Goal: Transaction & Acquisition: Purchase product/service

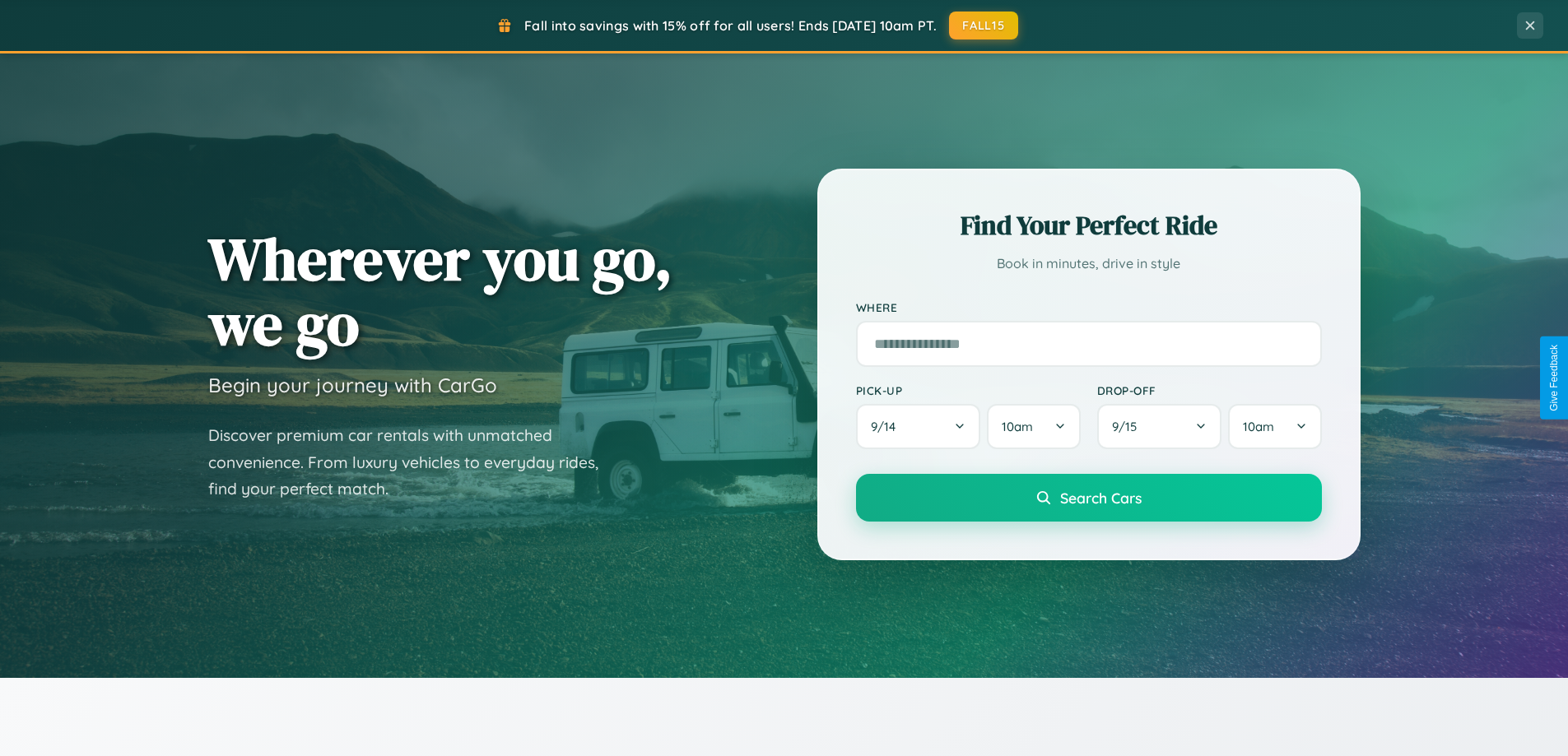
scroll to position [3166, 0]
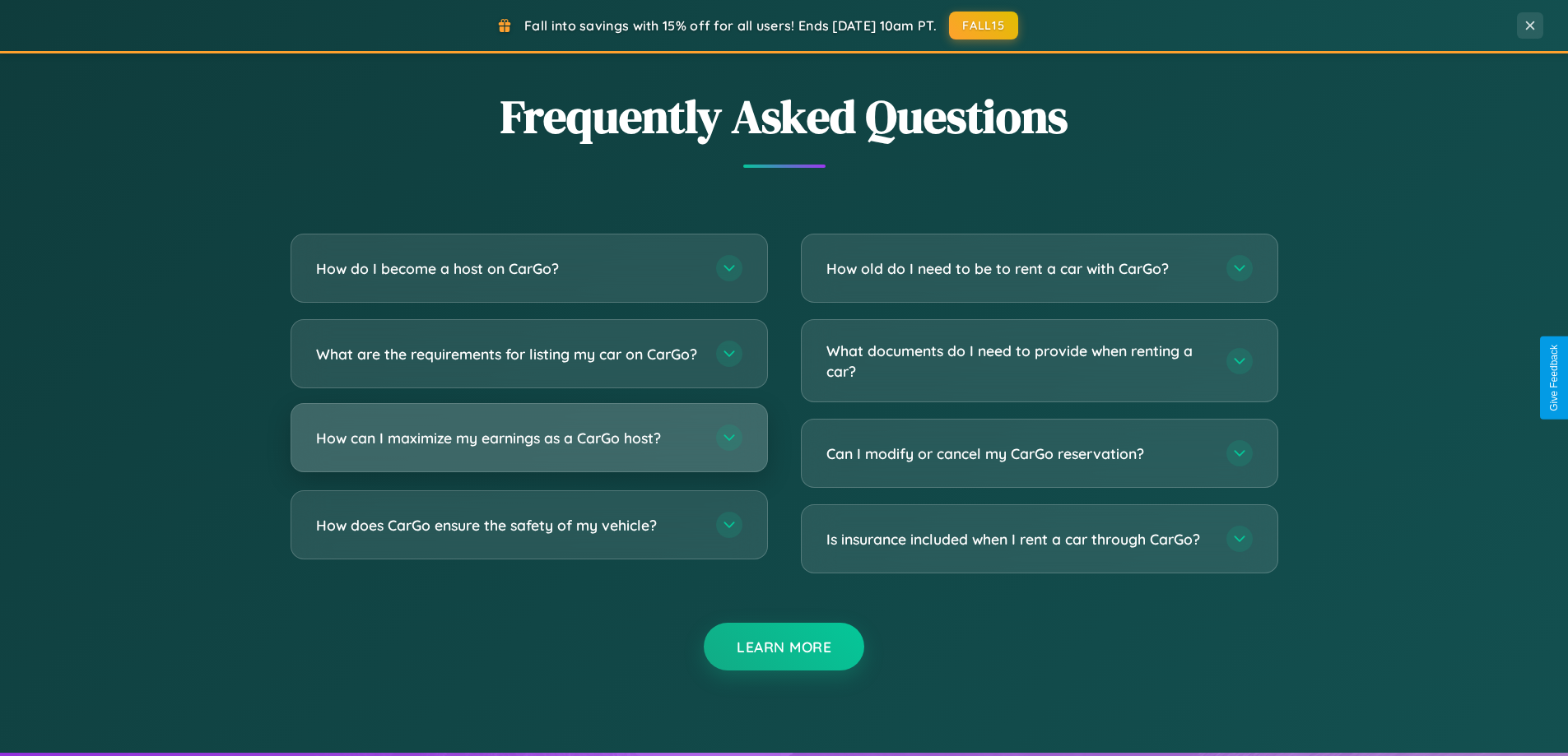
click at [529, 448] on h3 "How can I maximize my earnings as a CarGo host?" at bounding box center [507, 437] width 383 height 21
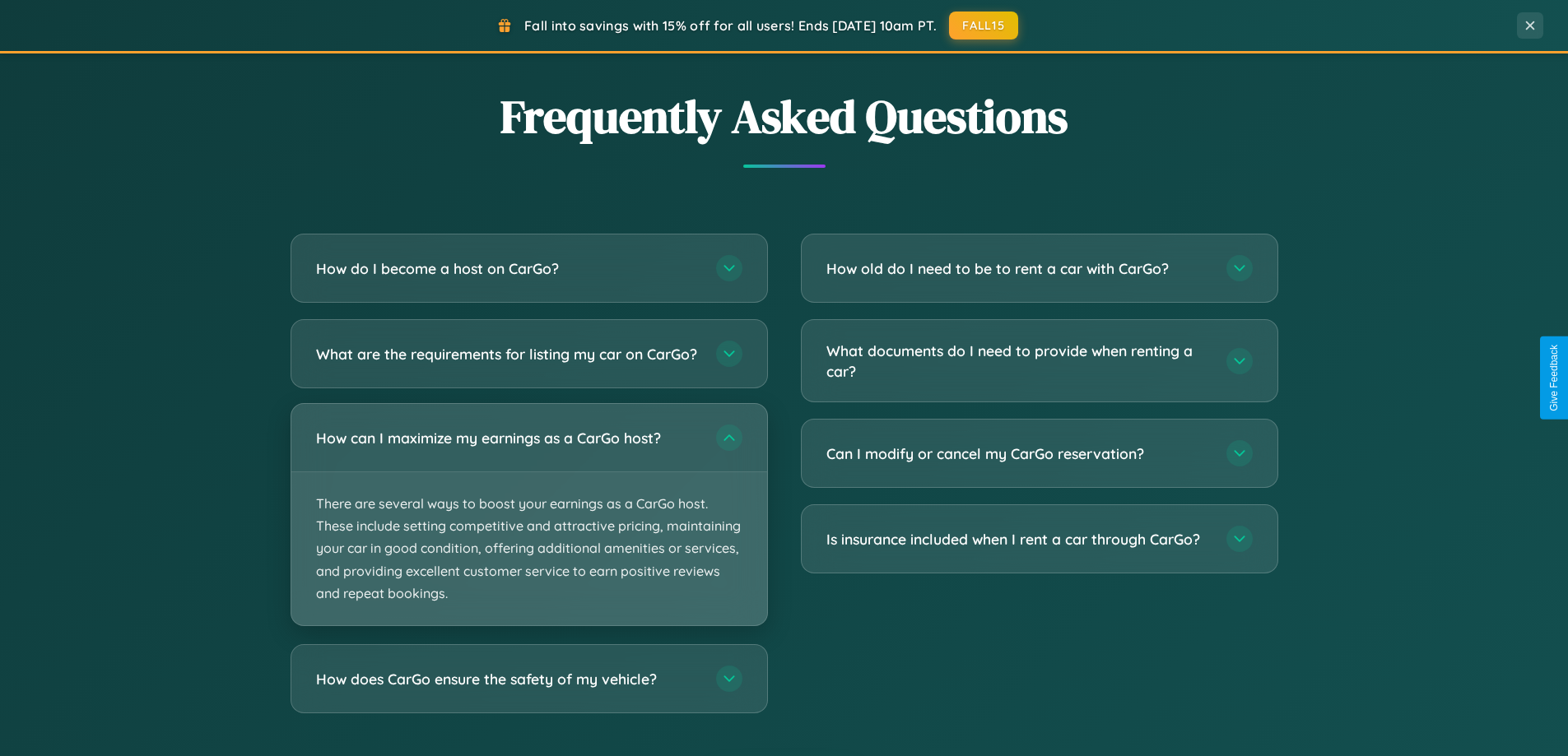
click at [529, 529] on p "There are several ways to boost your earnings as a CarGo host. These include se…" at bounding box center [529, 549] width 476 height 153
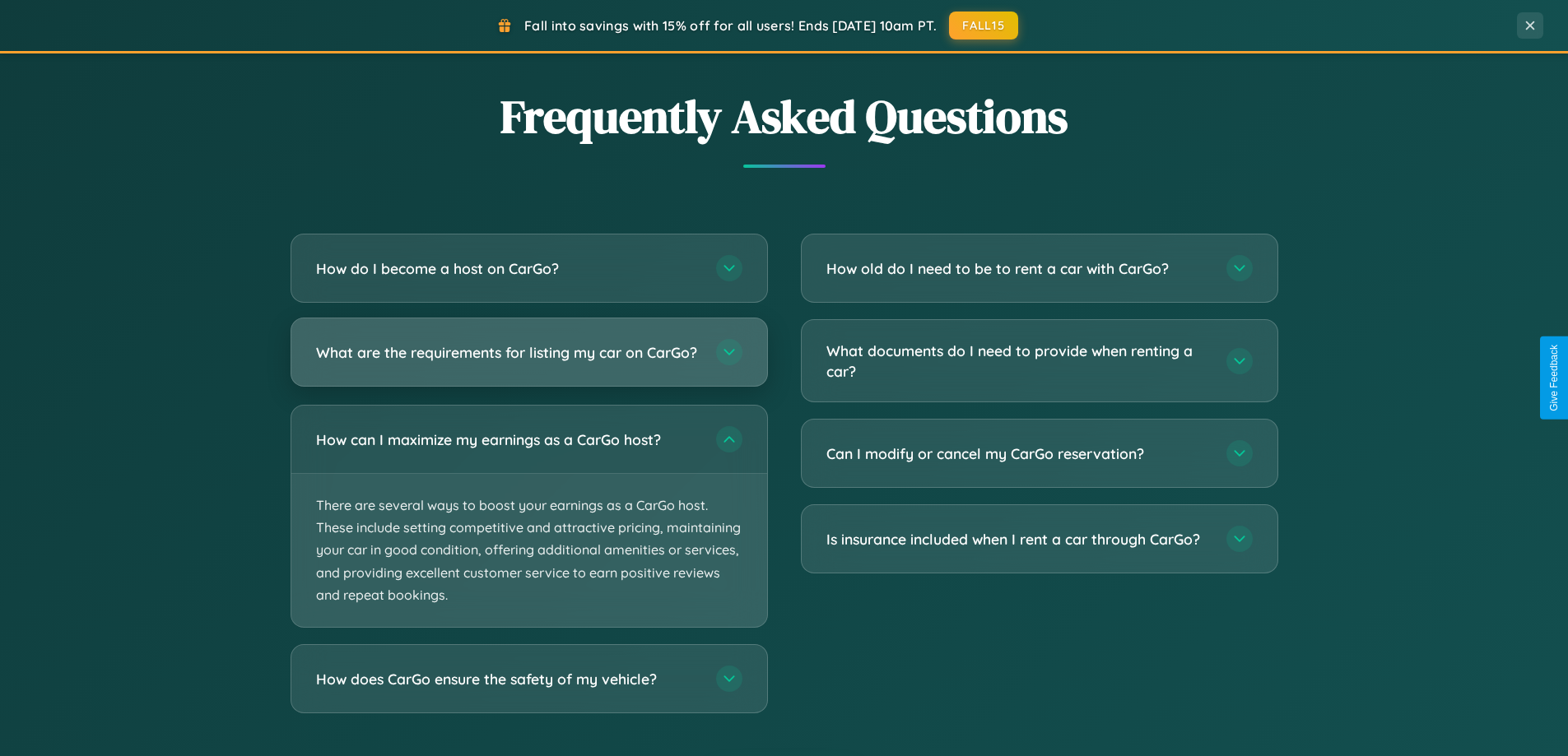
click at [529, 359] on h3 "What are the requirements for listing my car on CarGo?" at bounding box center [507, 352] width 383 height 21
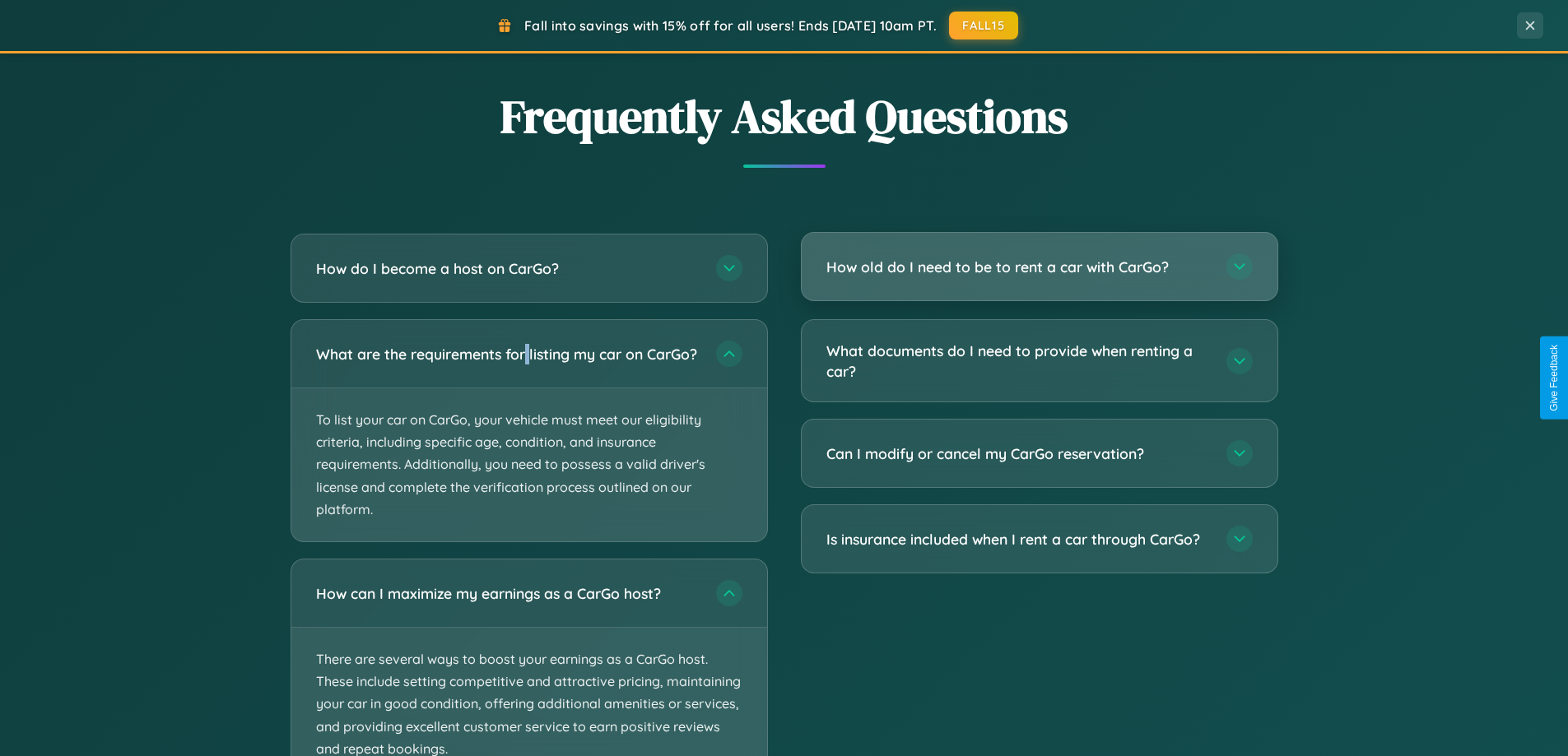
click at [1038, 267] on h3 "How old do I need to be to rent a car with CarGo?" at bounding box center [1018, 267] width 383 height 21
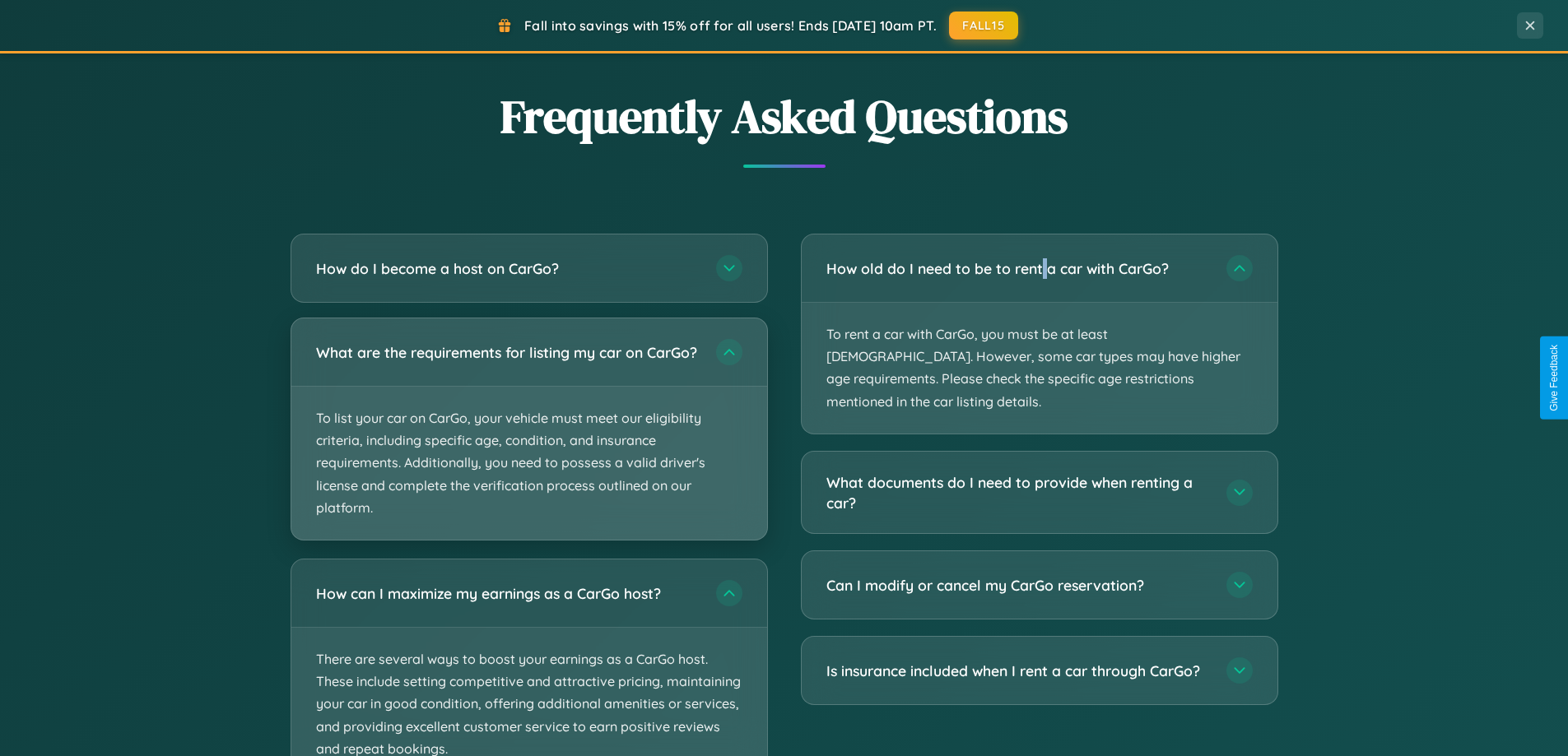
click at [529, 436] on p "To list your car on CarGo, your vehicle must meet our eligibility criteria, inc…" at bounding box center [529, 463] width 476 height 153
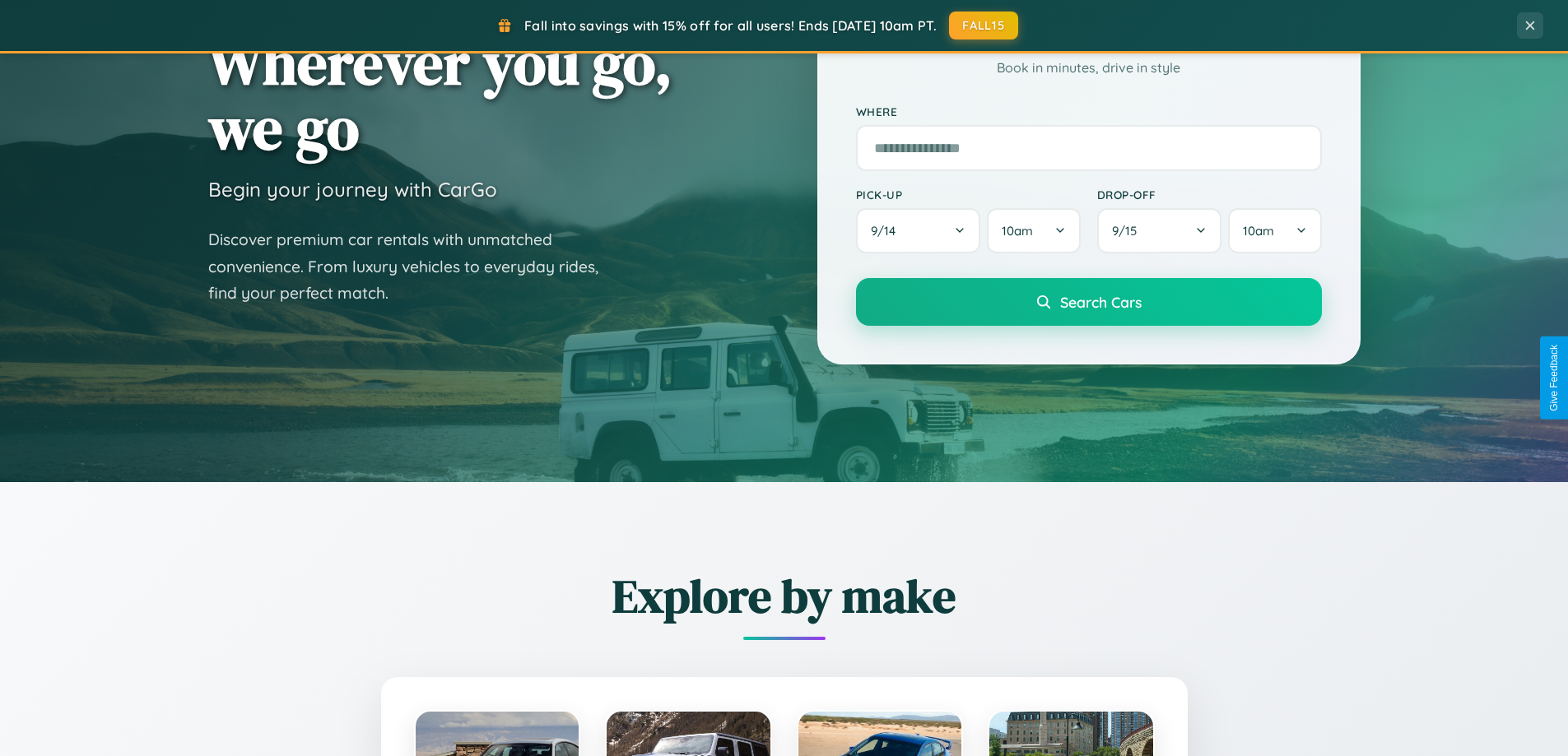
scroll to position [49, 0]
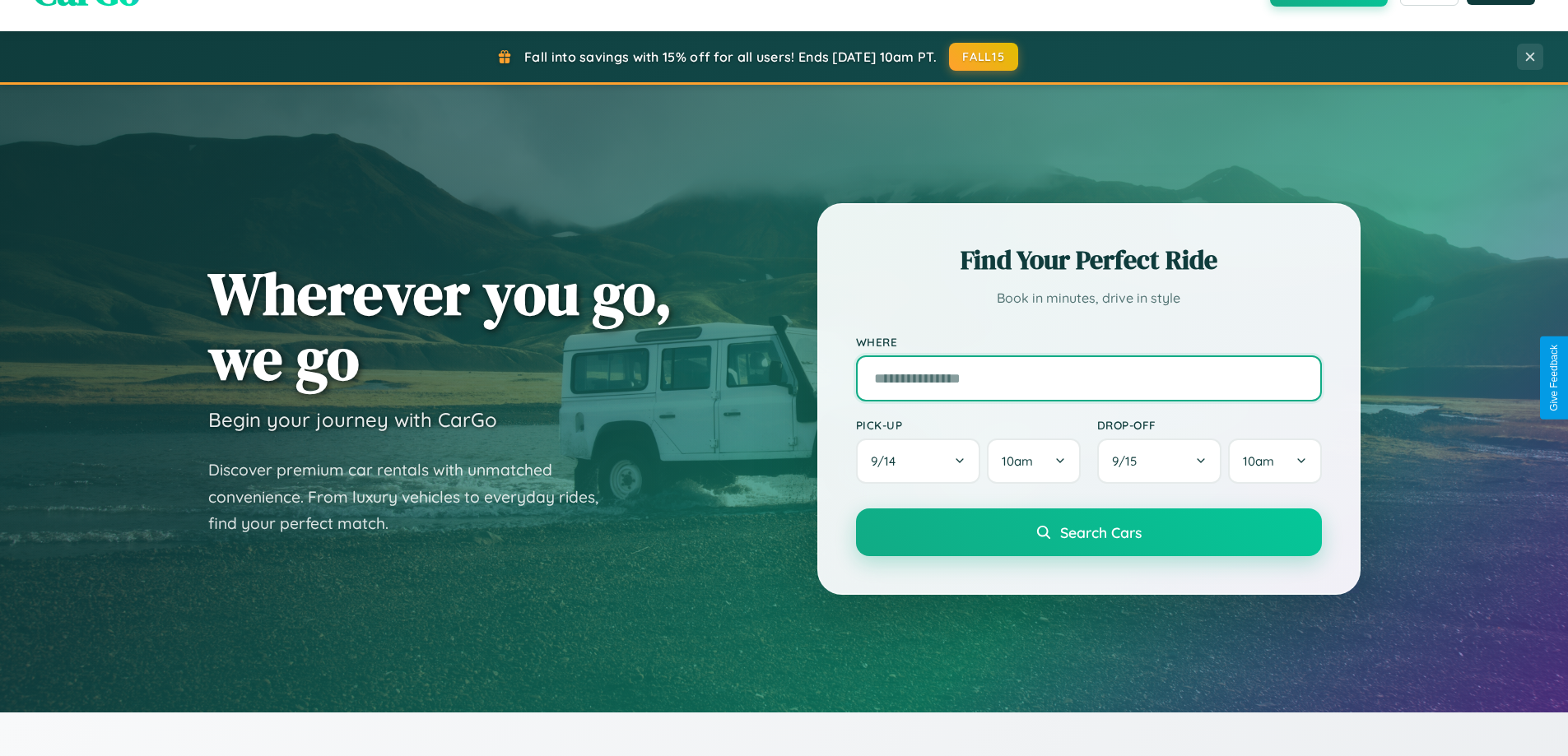
click at [1087, 378] on input "text" at bounding box center [1088, 378] width 466 height 46
type input "******"
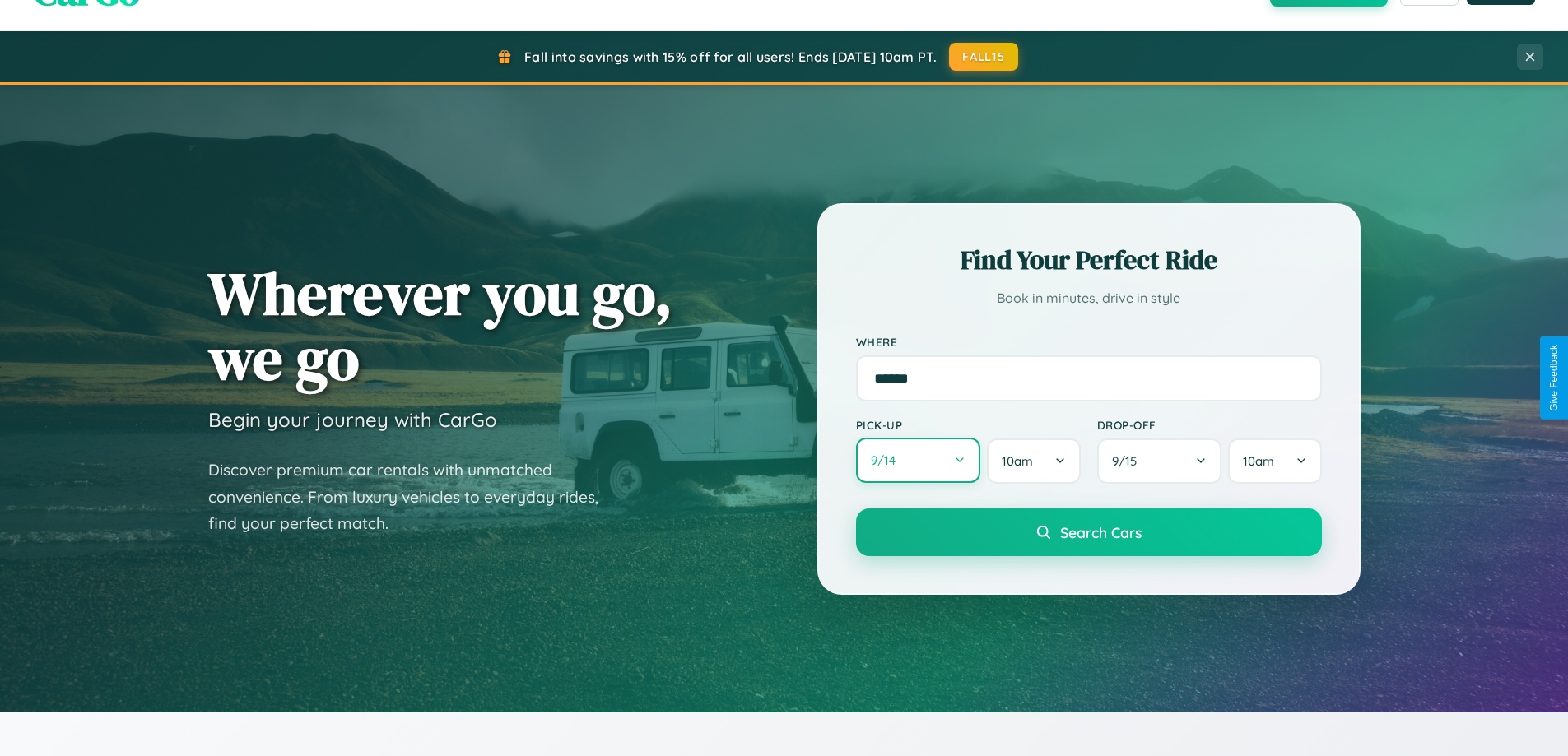
click at [918, 462] on button "9 / 14" at bounding box center [919, 460] width 126 height 45
select select "*"
select select "****"
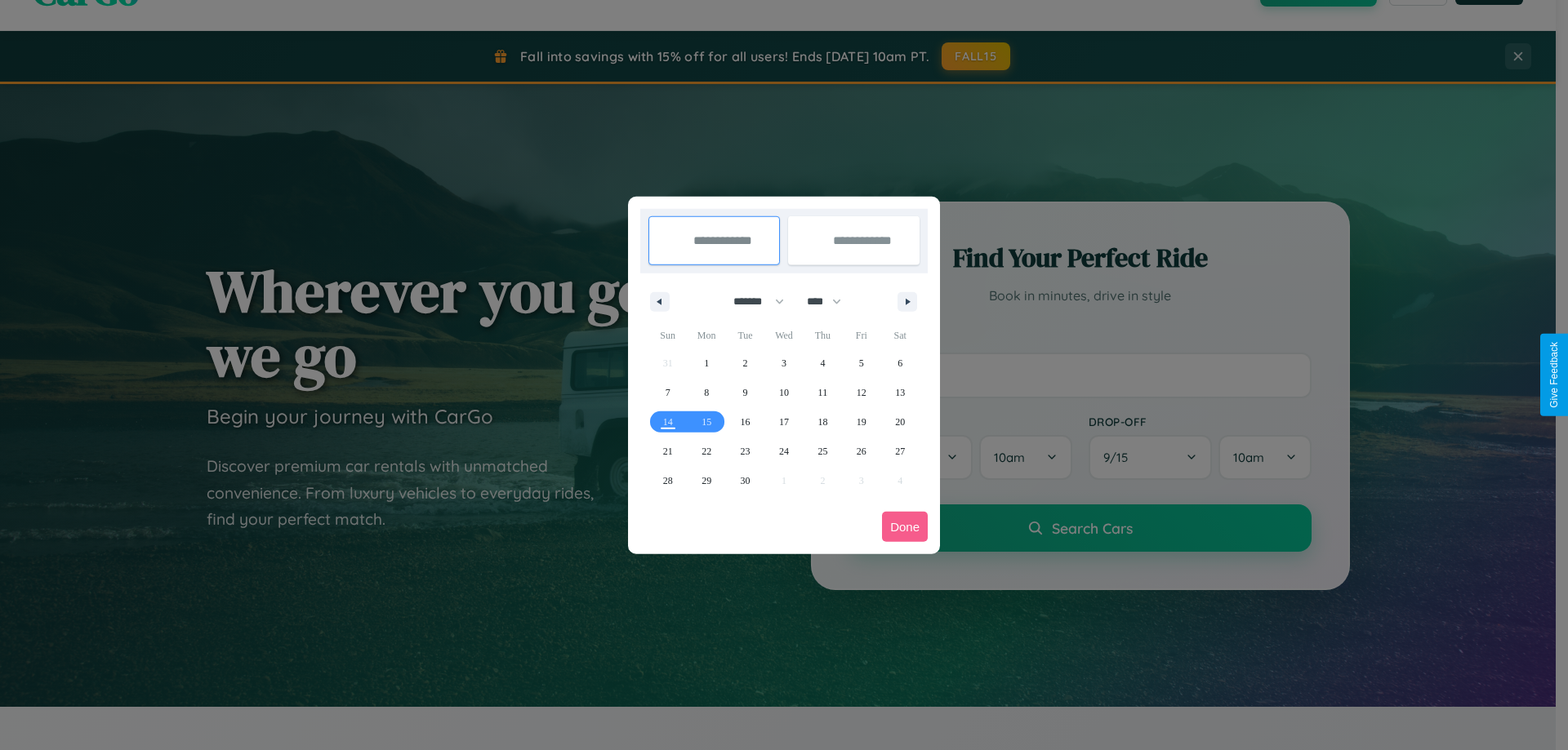
drag, startPoint x: 751, startPoint y: 302, endPoint x: 784, endPoint y: 328, distance: 42.0
click at [751, 302] on select "******* ******** ***** ***** *** **** **** ****** ********* ******* ******** **…" at bounding box center [755, 302] width 69 height 27
select select "*"
click at [831, 302] on select "**** **** **** **** **** **** **** **** **** **** **** **** **** **** **** ****…" at bounding box center [823, 302] width 49 height 27
select select "****"
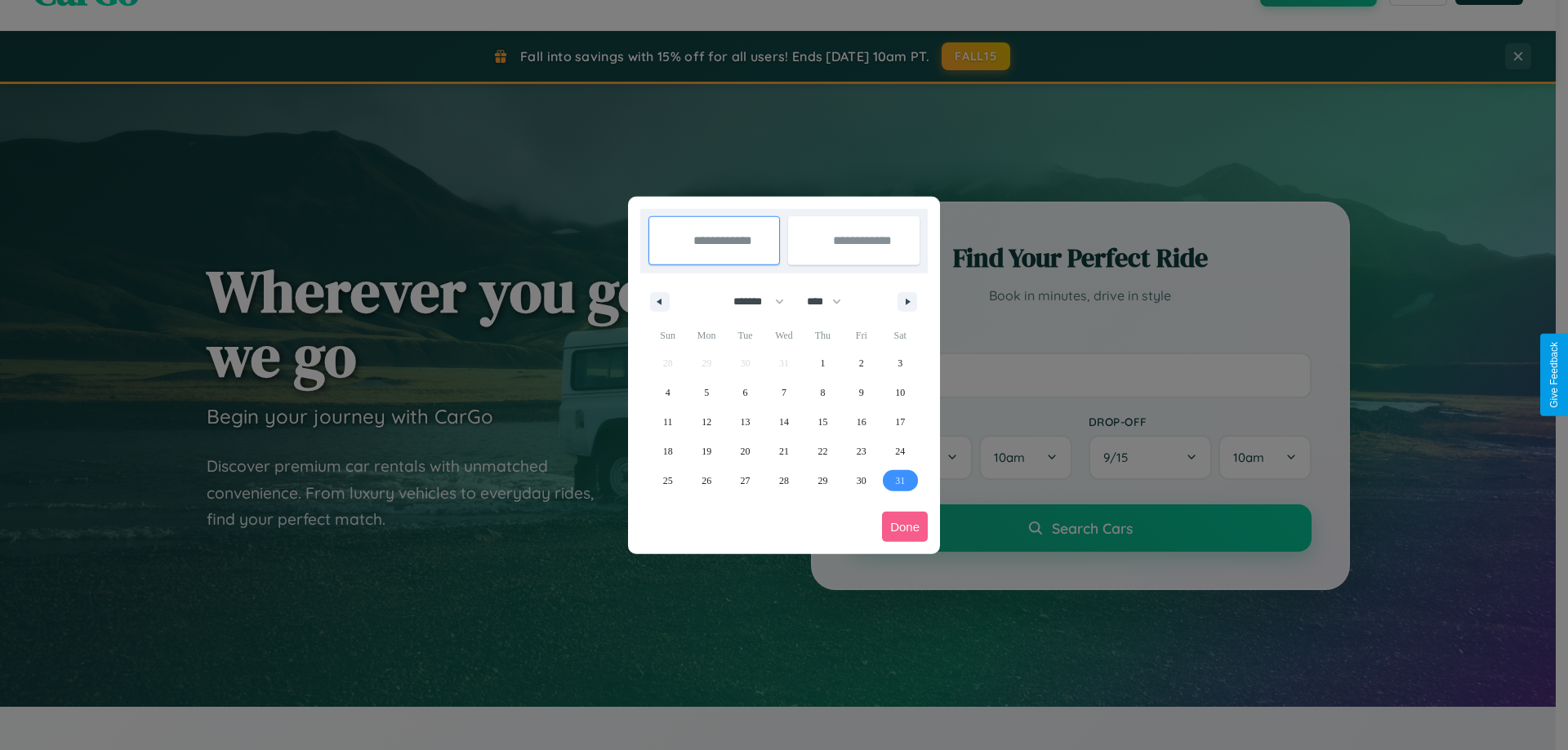
click at [900, 480] on span "31" at bounding box center [900, 481] width 10 height 29
type input "**********"
click at [907, 302] on icon "button" at bounding box center [910, 302] width 8 height 7
select select "*"
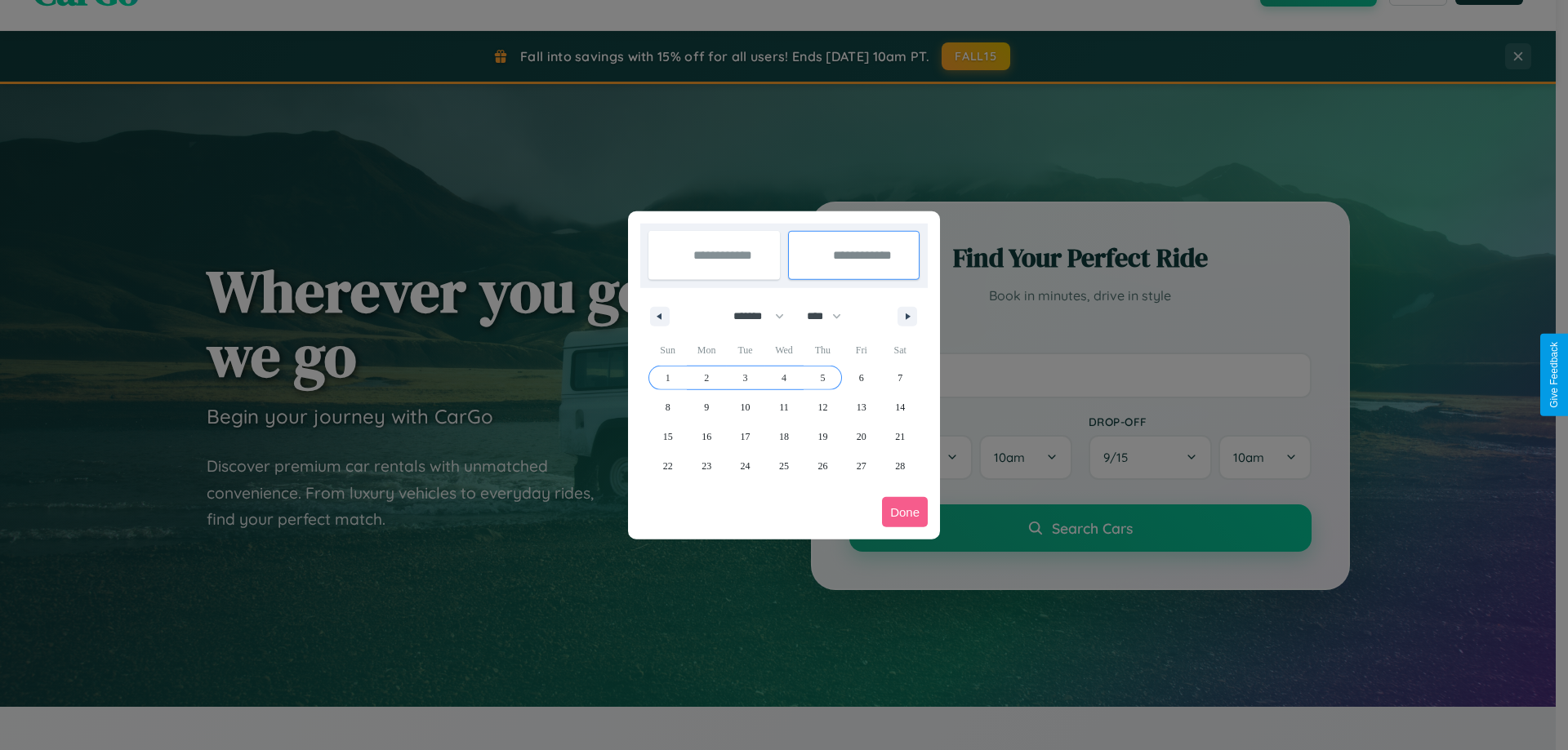
click at [822, 377] on span "5" at bounding box center [822, 377] width 5 height 29
type input "**********"
select select "*"
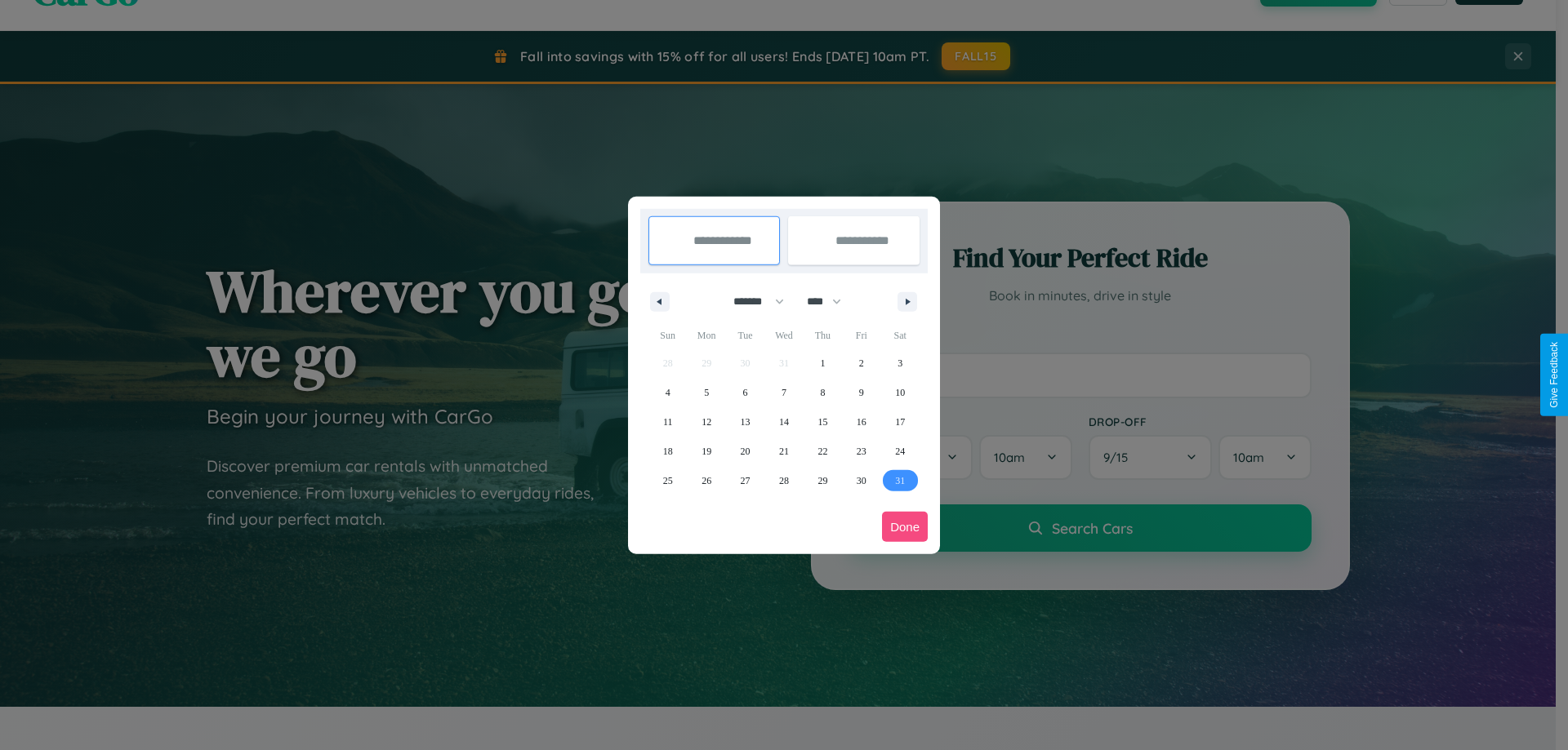
click at [905, 526] on button "Done" at bounding box center [904, 526] width 46 height 30
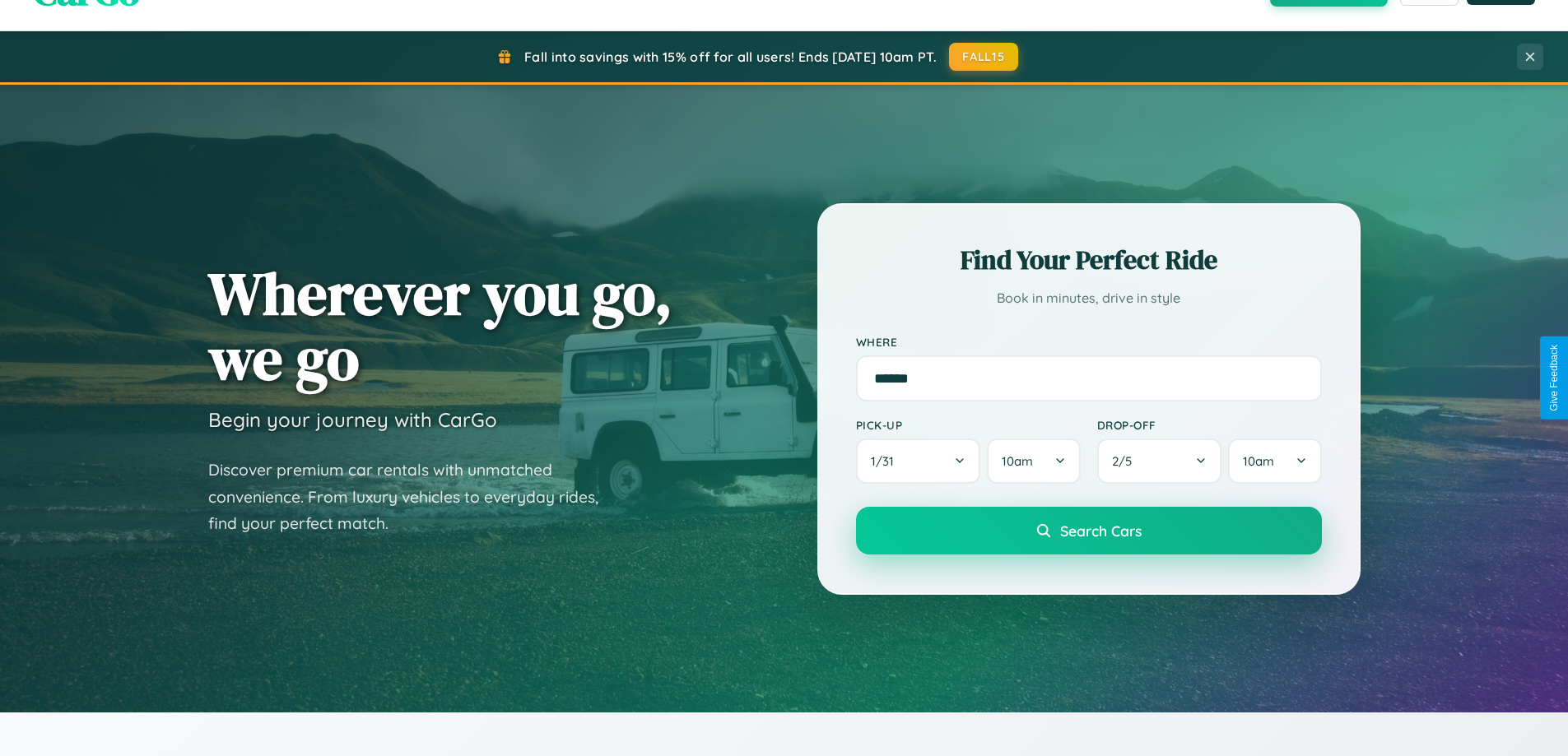
click at [1087, 530] on span "Search Cars" at bounding box center [1100, 530] width 81 height 18
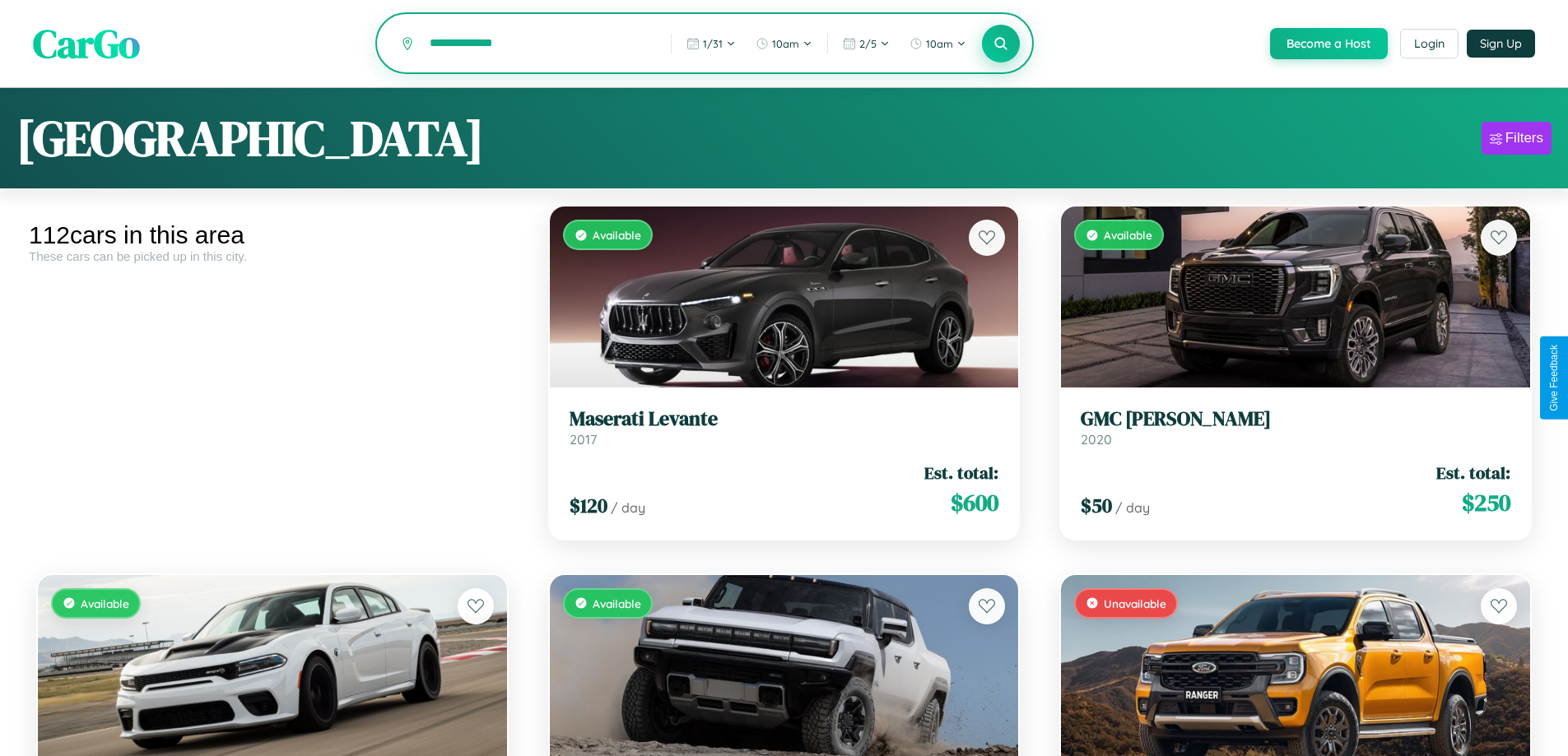
type input "**********"
click at [1000, 43] on icon at bounding box center [1001, 43] width 16 height 16
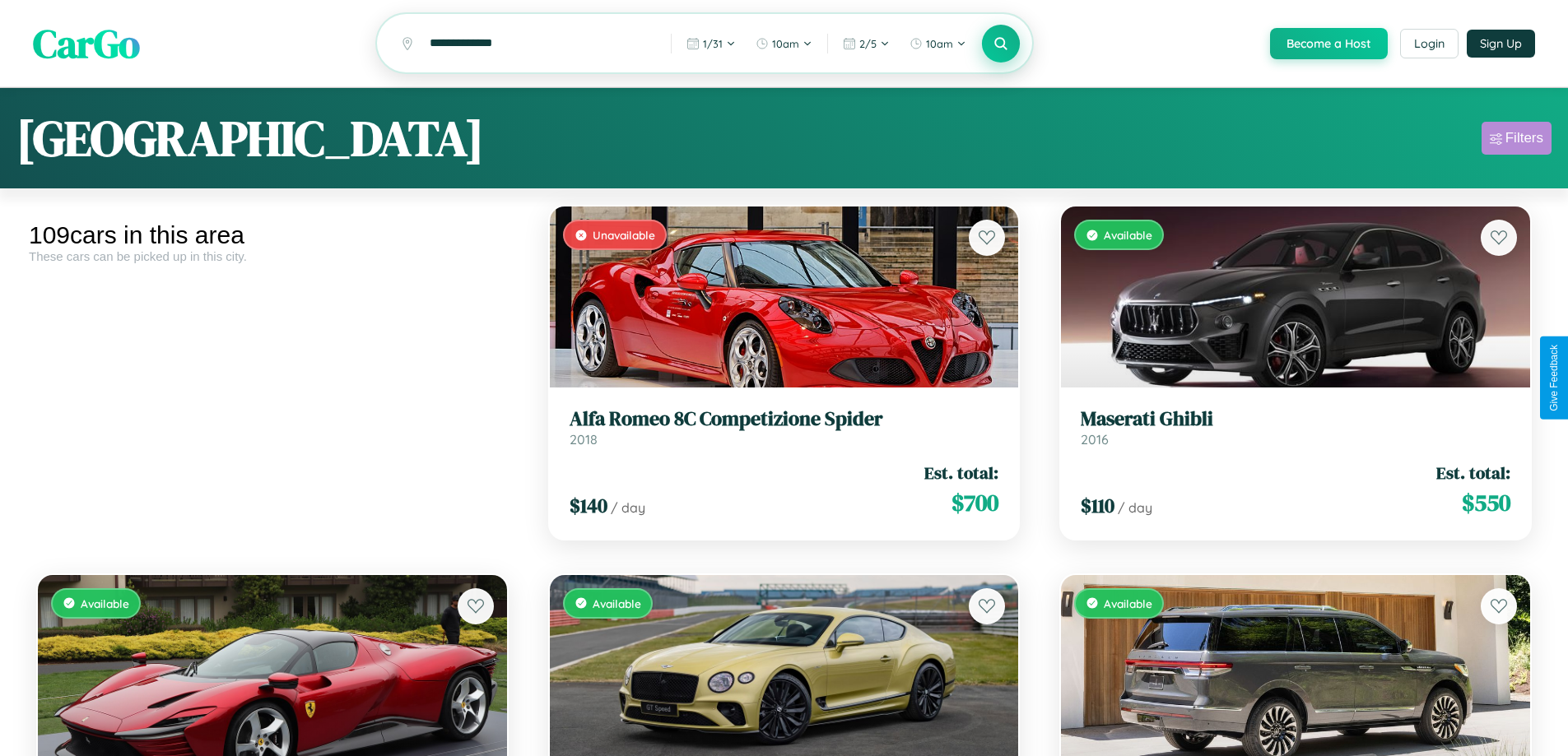
click at [1516, 140] on div "Filters" at bounding box center [1524, 138] width 38 height 17
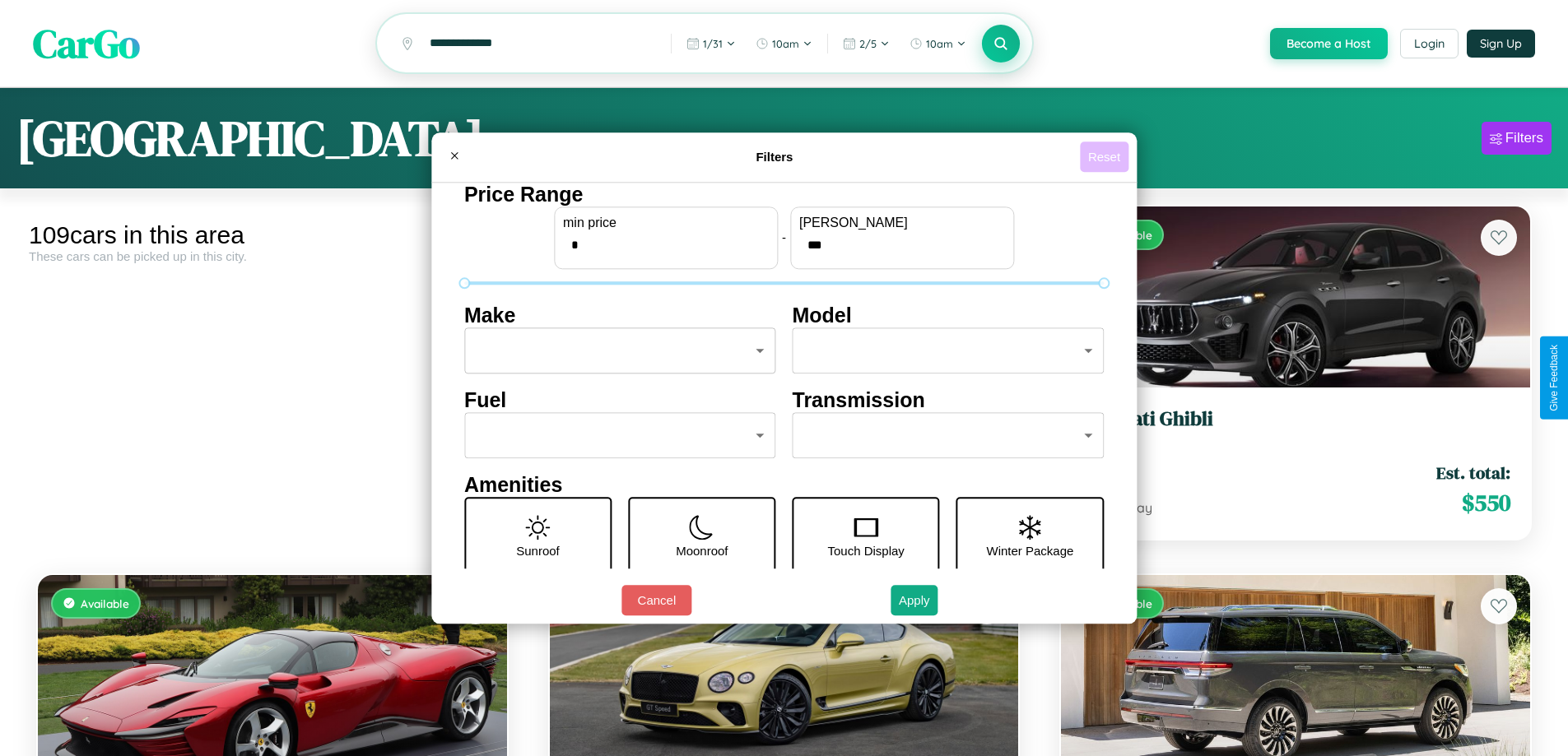
click at [1106, 156] on button "Reset" at bounding box center [1104, 156] width 49 height 30
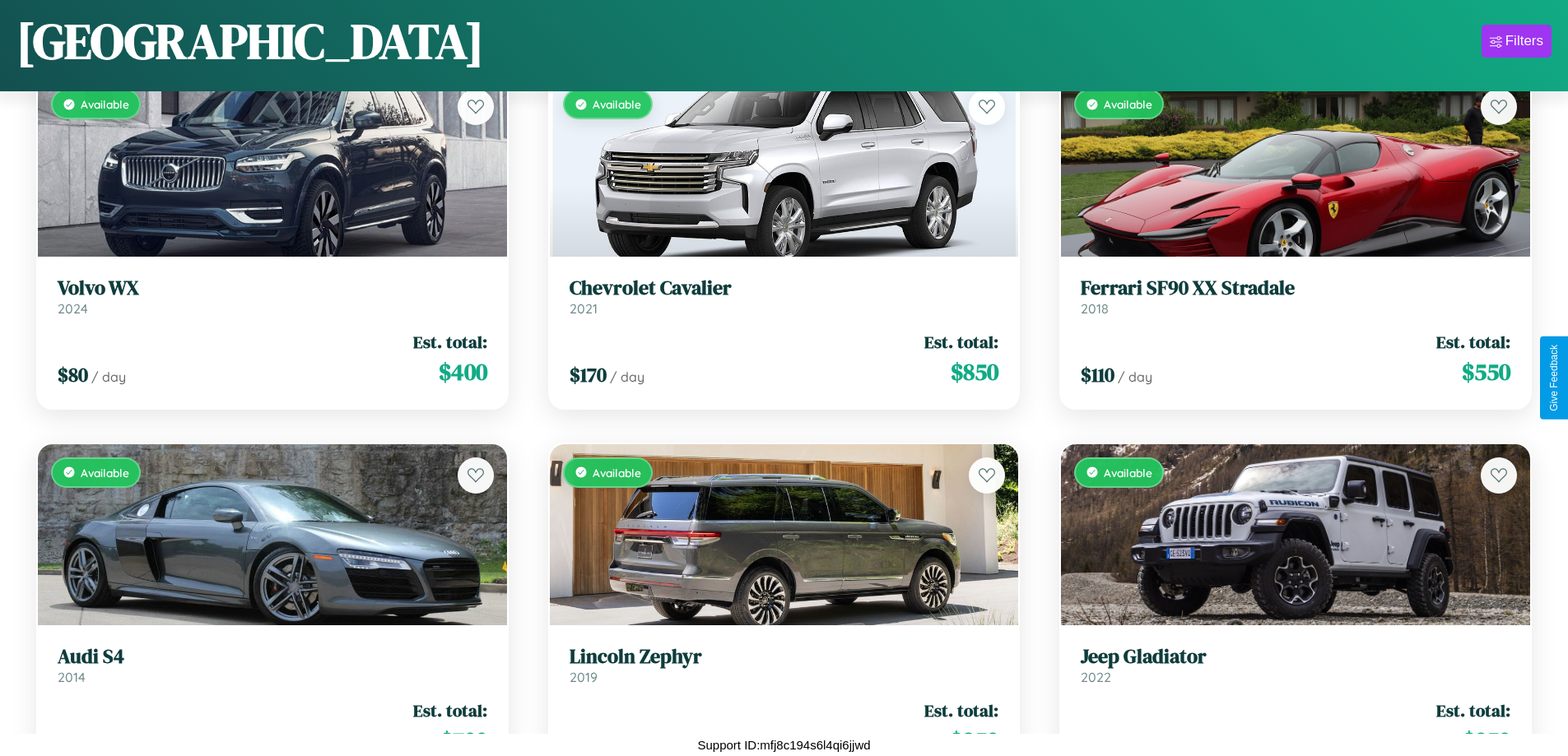
scroll to position [5389, 0]
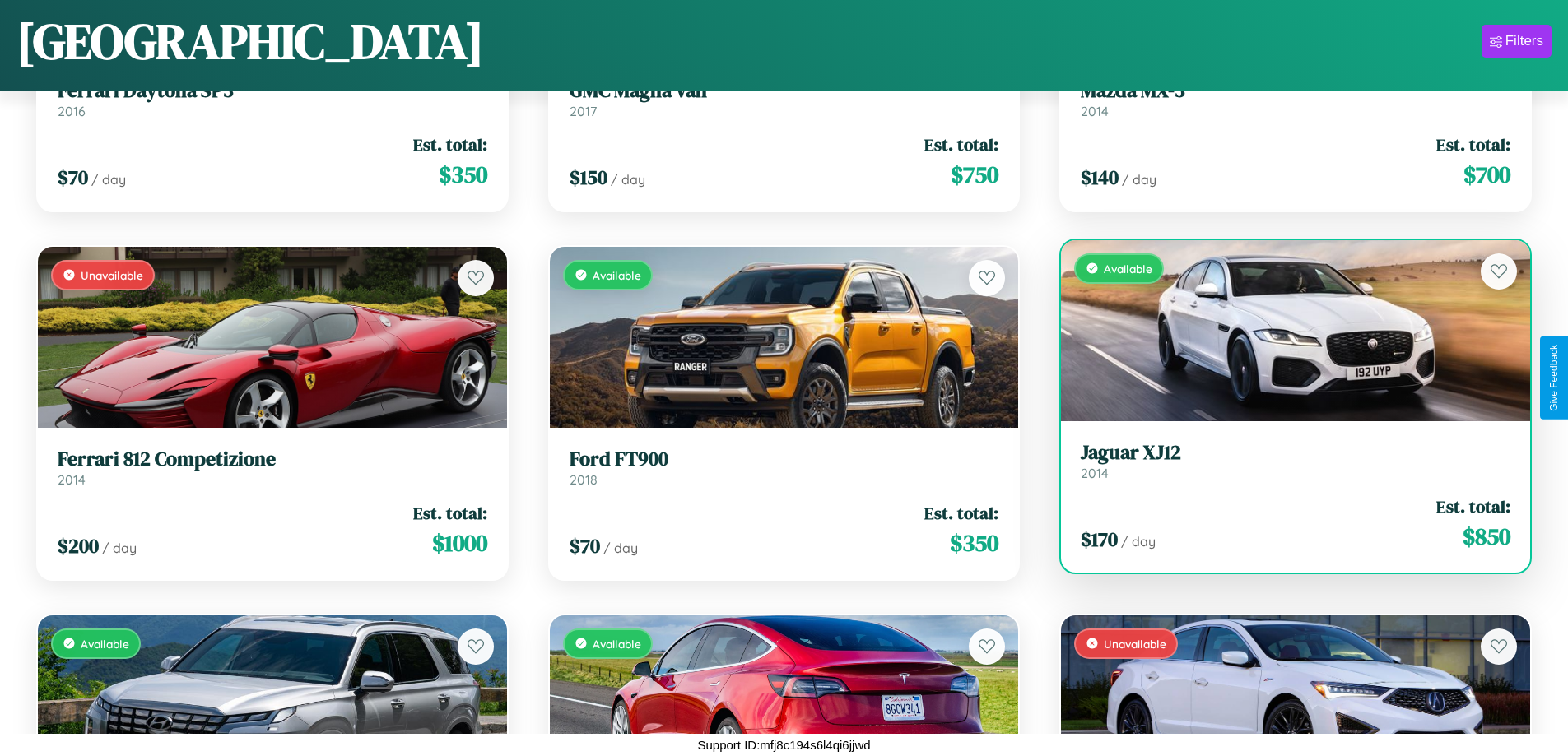
click at [1285, 330] on div "Available" at bounding box center [1295, 330] width 469 height 181
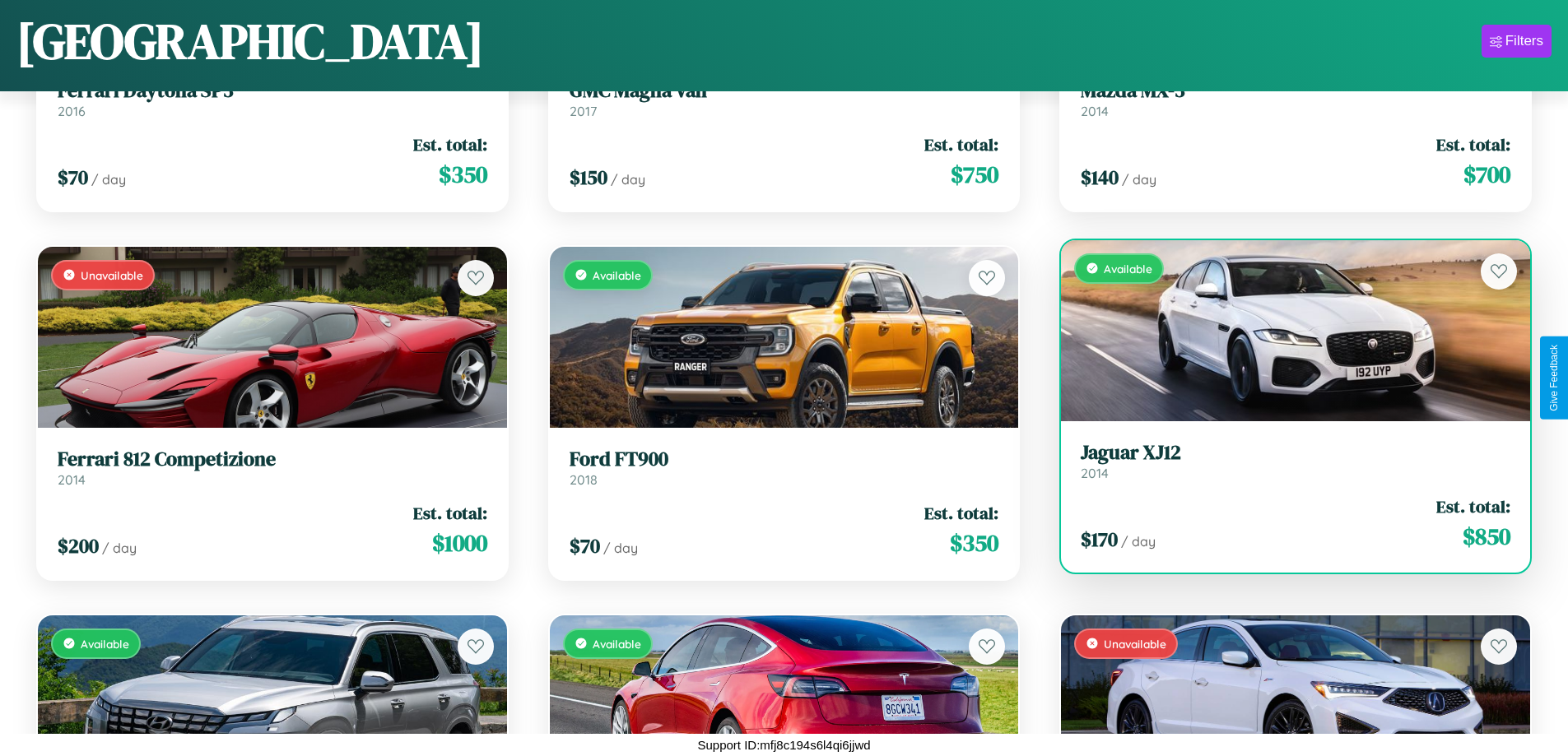
click at [1285, 330] on div "Available" at bounding box center [1295, 330] width 469 height 181
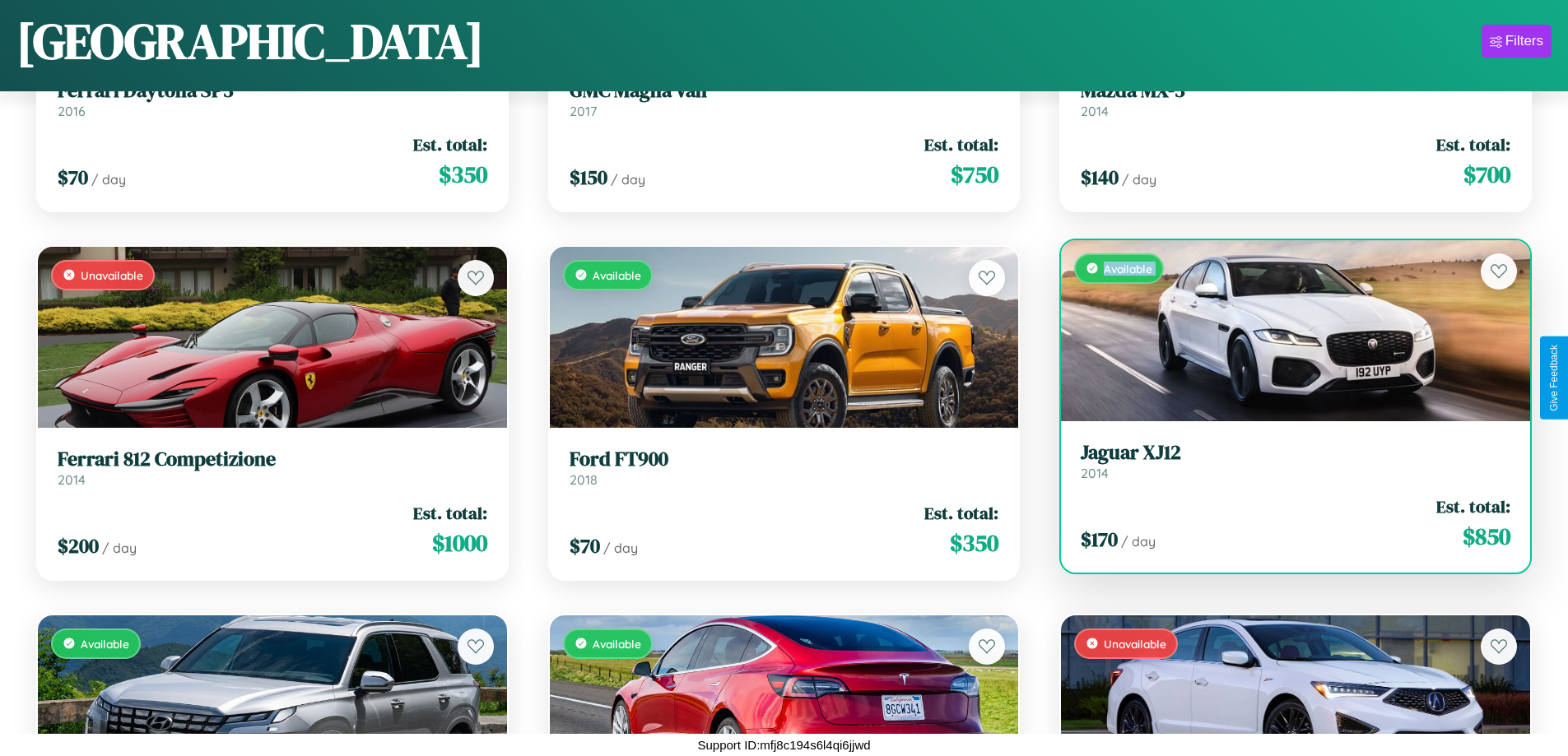
click at [1285, 330] on div "Available" at bounding box center [1295, 330] width 469 height 181
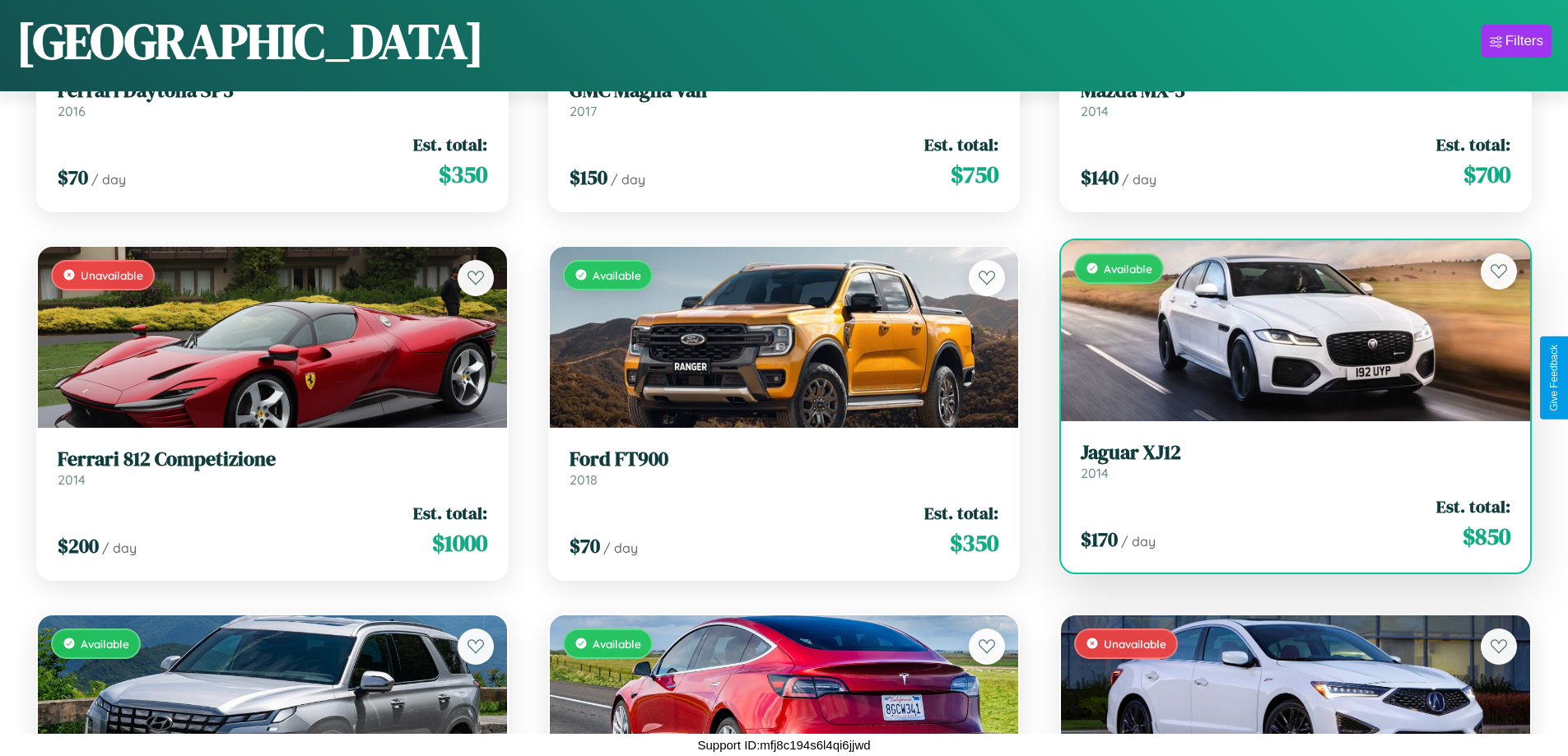
click at [1285, 330] on div "Available" at bounding box center [1295, 330] width 469 height 181
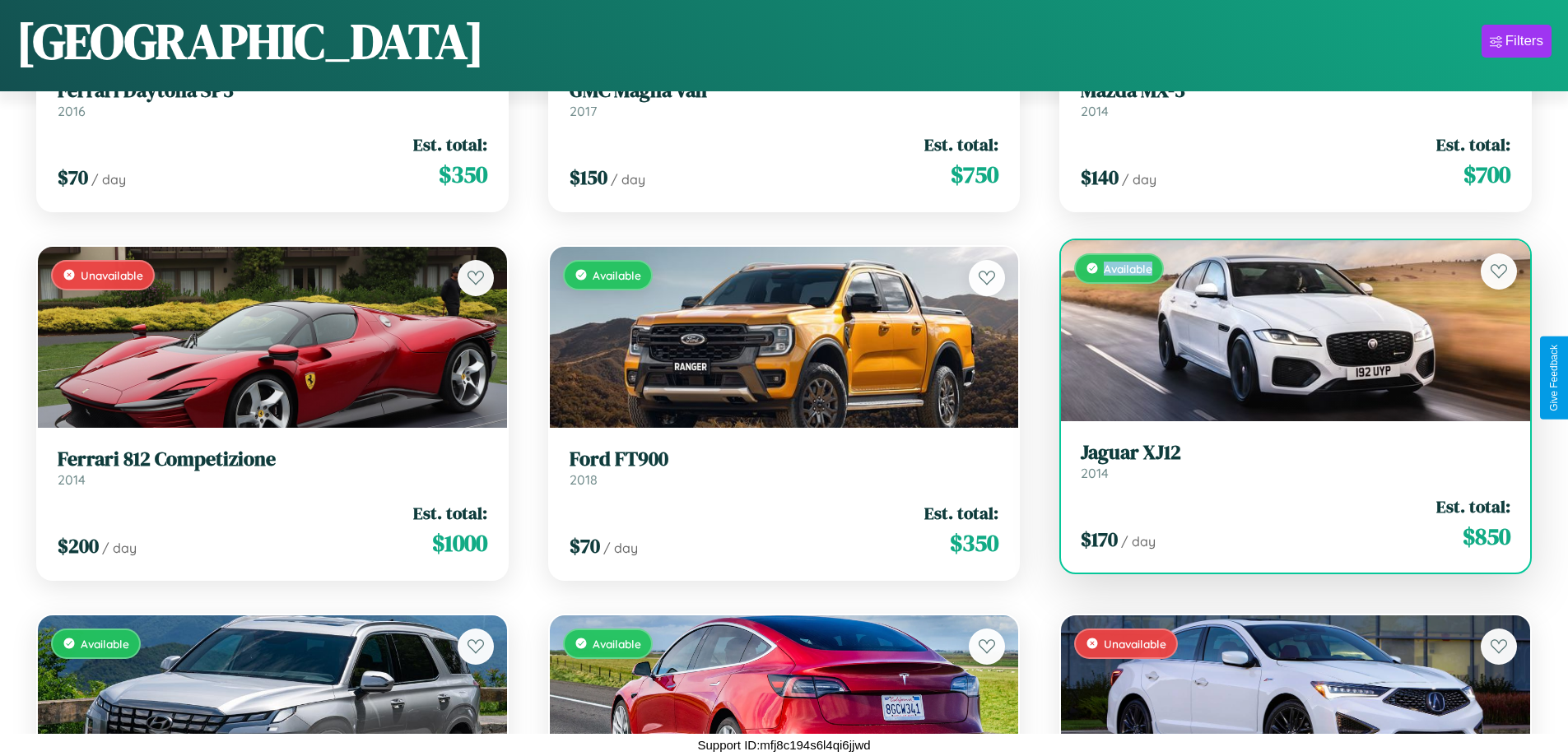
click at [1285, 330] on div "Available" at bounding box center [1295, 330] width 469 height 181
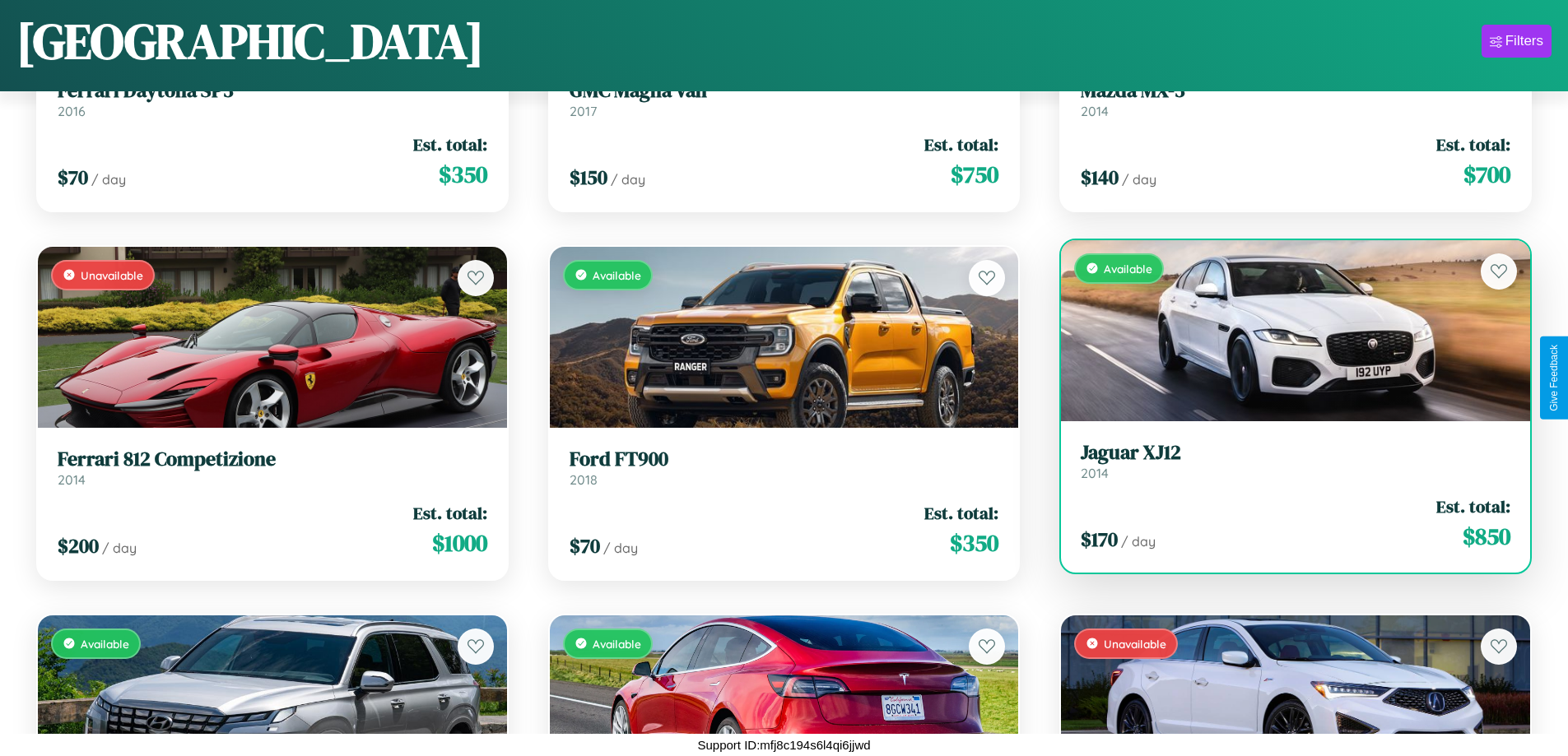
click at [1285, 461] on h3 "Jaguar XJ12" at bounding box center [1295, 453] width 430 height 24
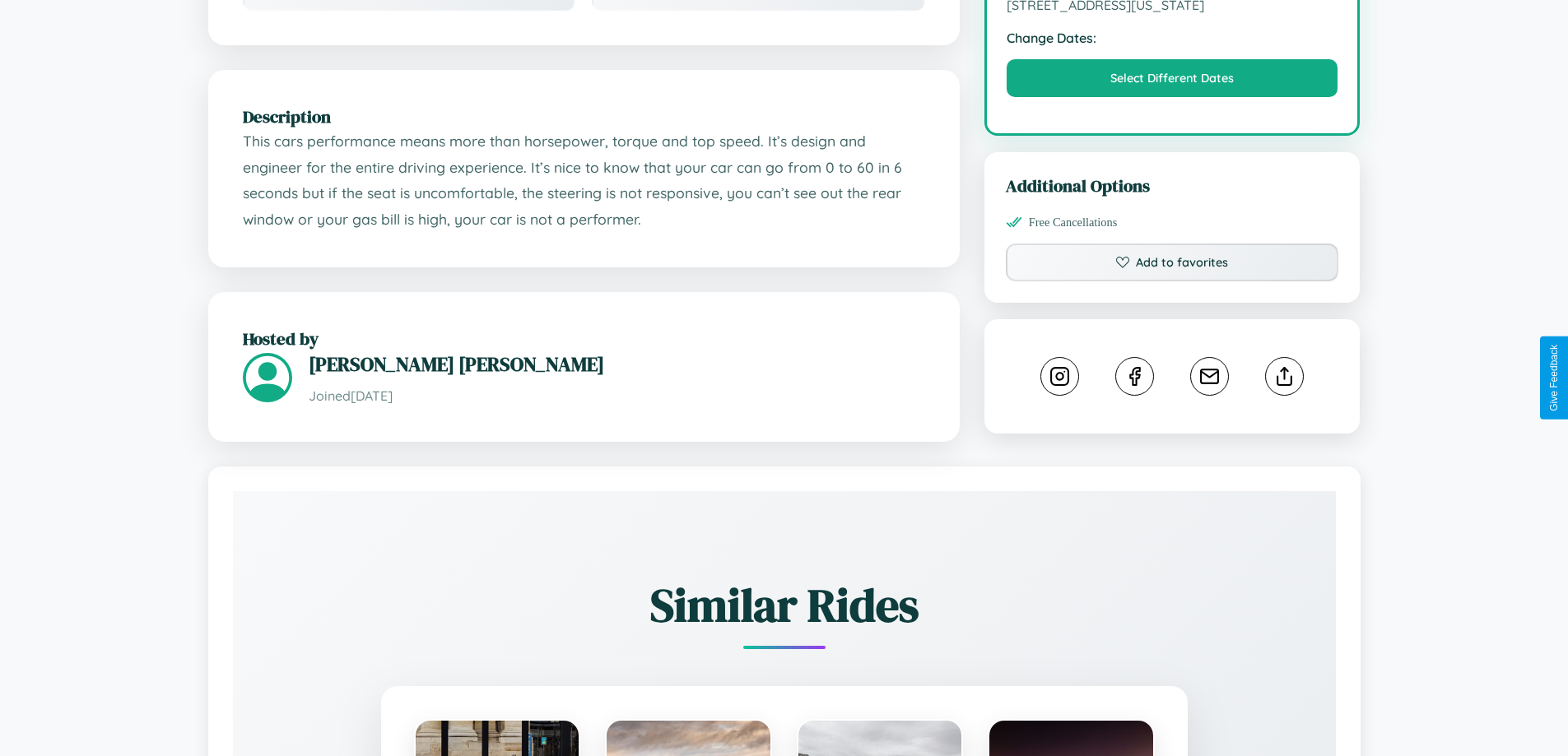
scroll to position [540, 0]
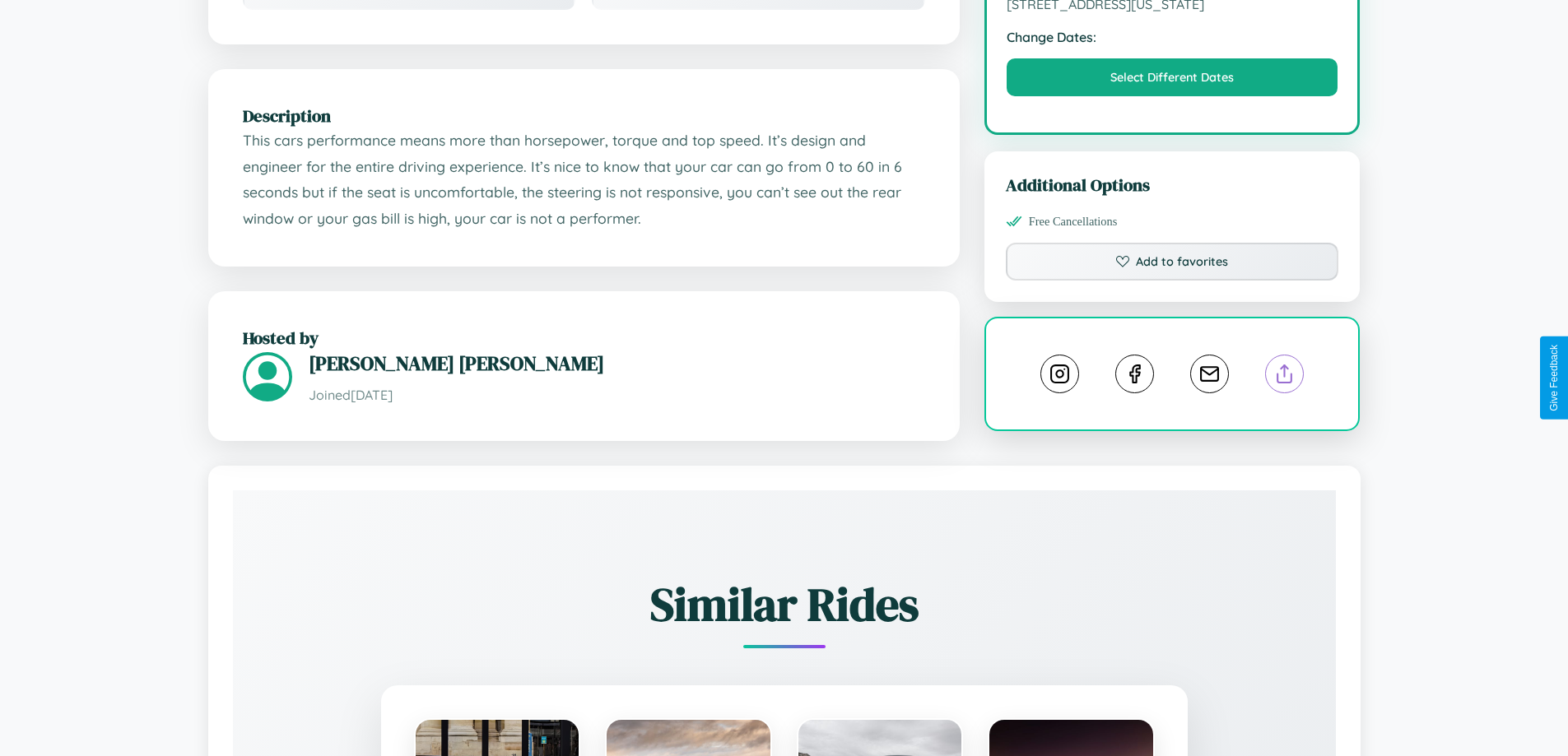
click at [1285, 376] on line at bounding box center [1285, 372] width 0 height 12
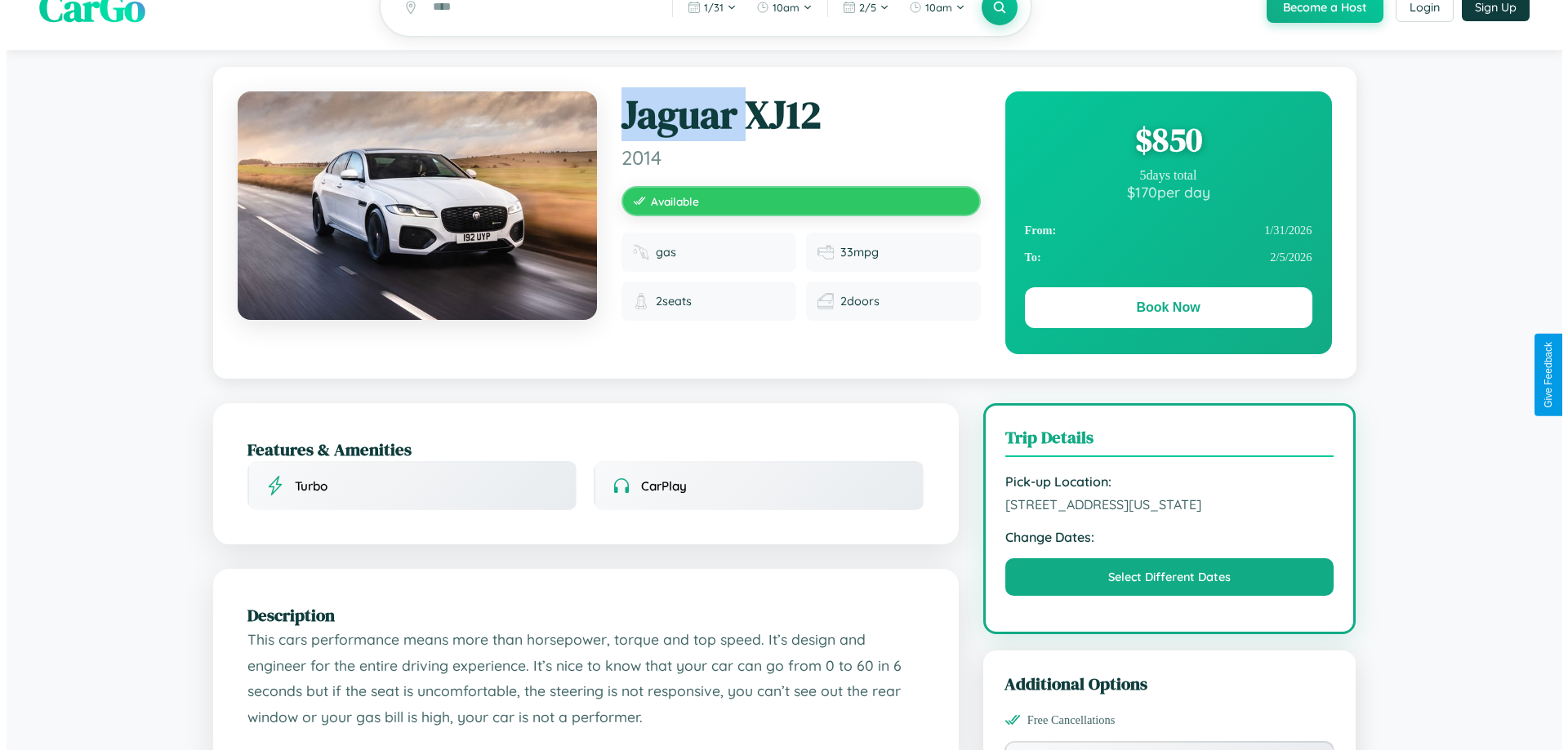
scroll to position [0, 0]
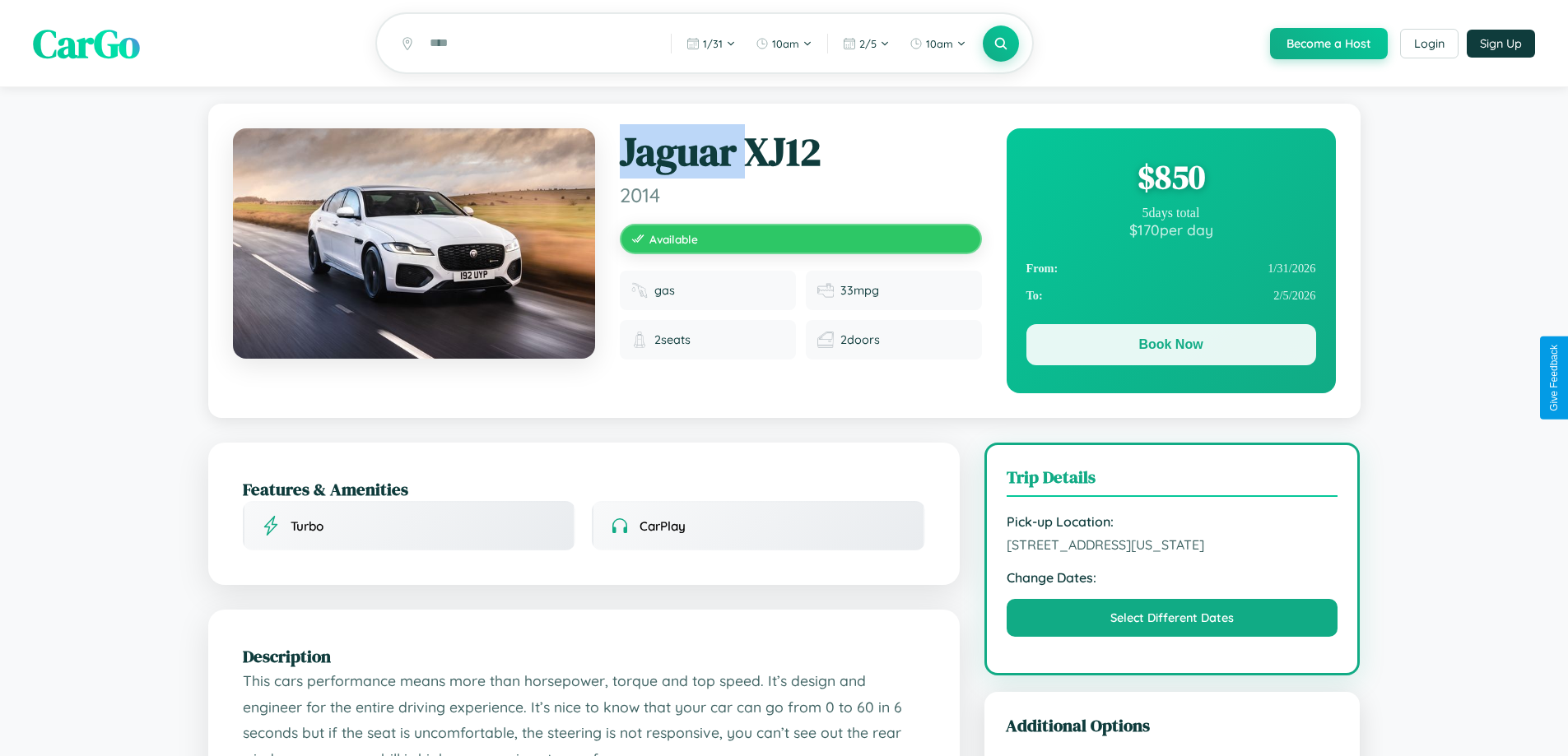
click at [1170, 349] on button "Book Now" at bounding box center [1170, 345] width 289 height 41
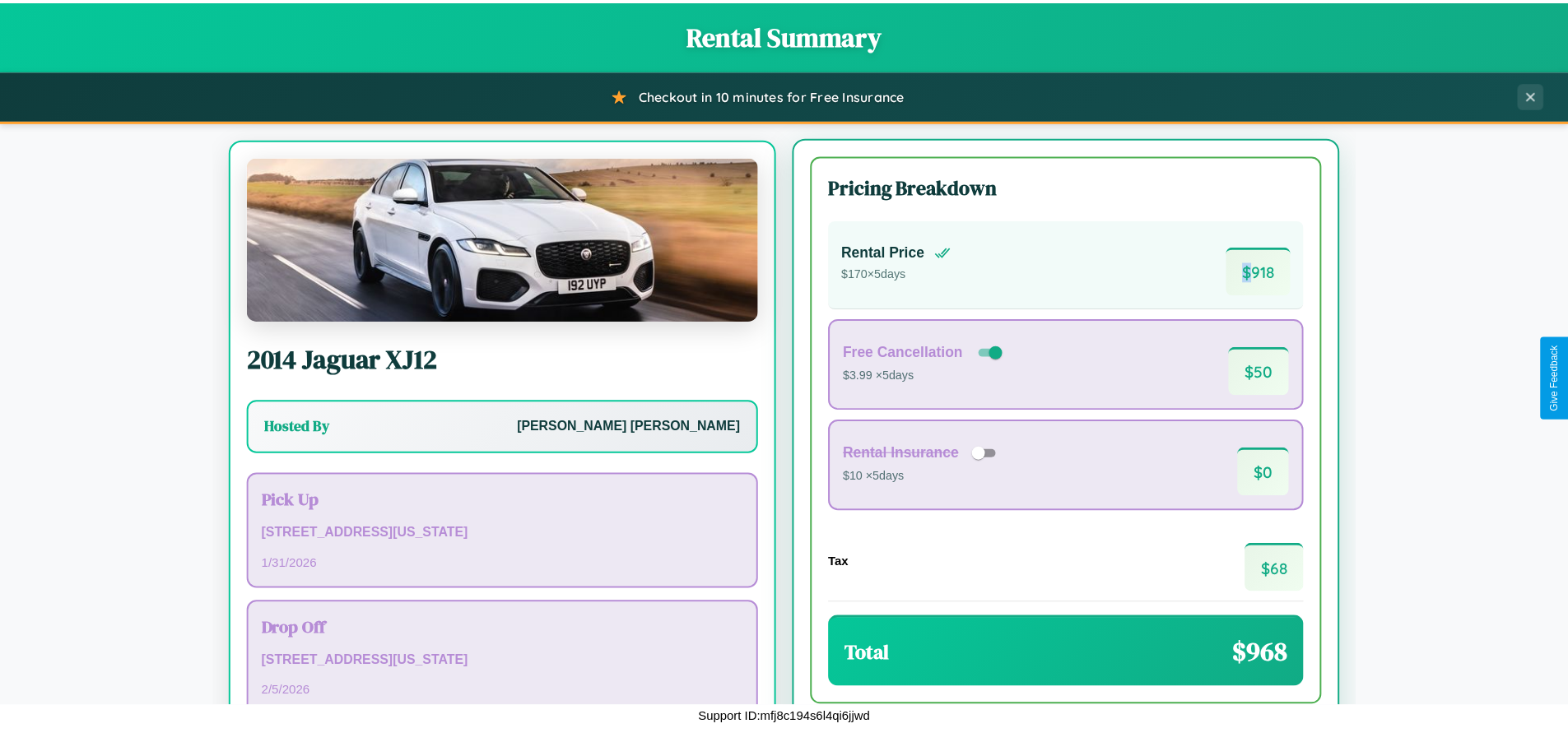
scroll to position [76, 0]
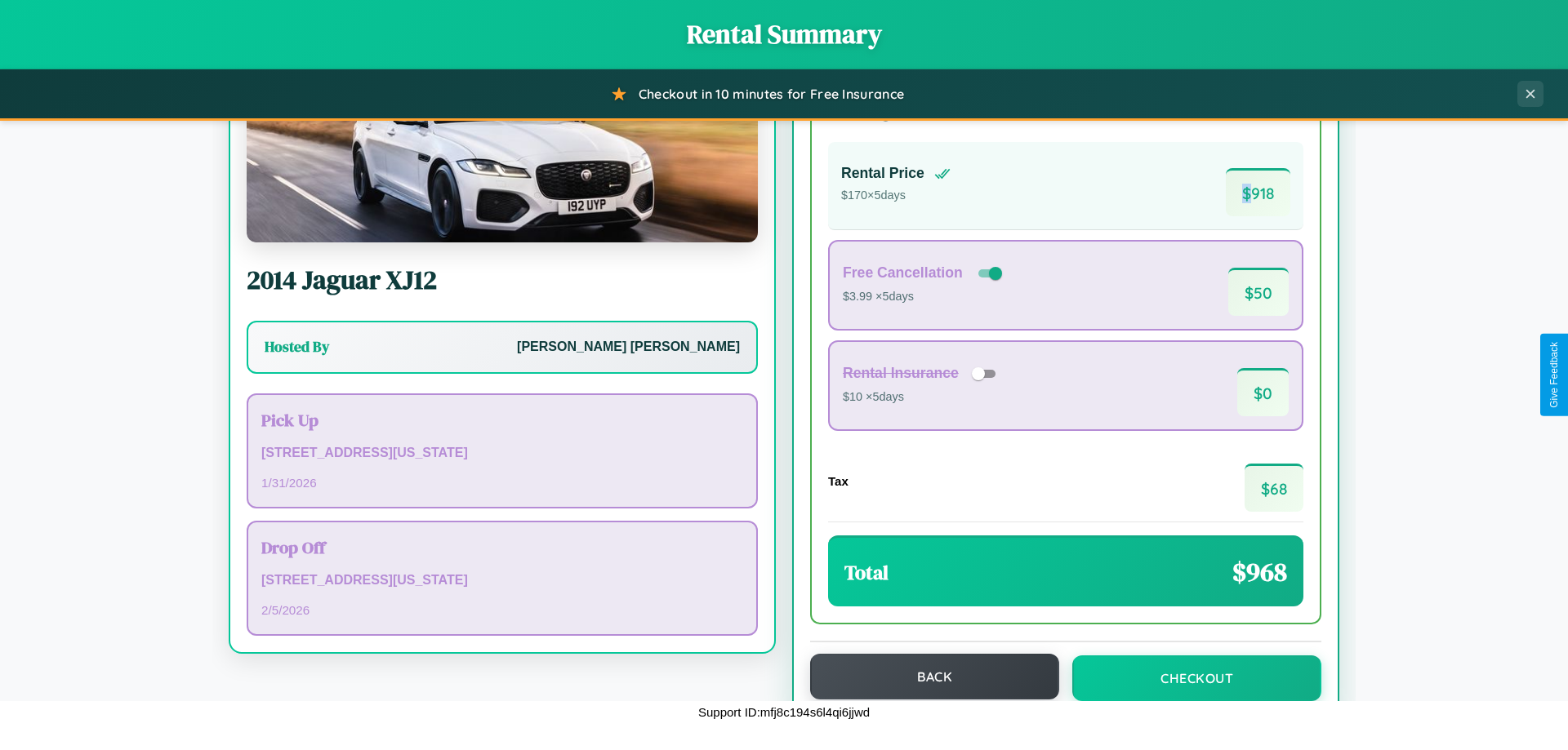
click at [927, 677] on button "Back" at bounding box center [934, 676] width 249 height 46
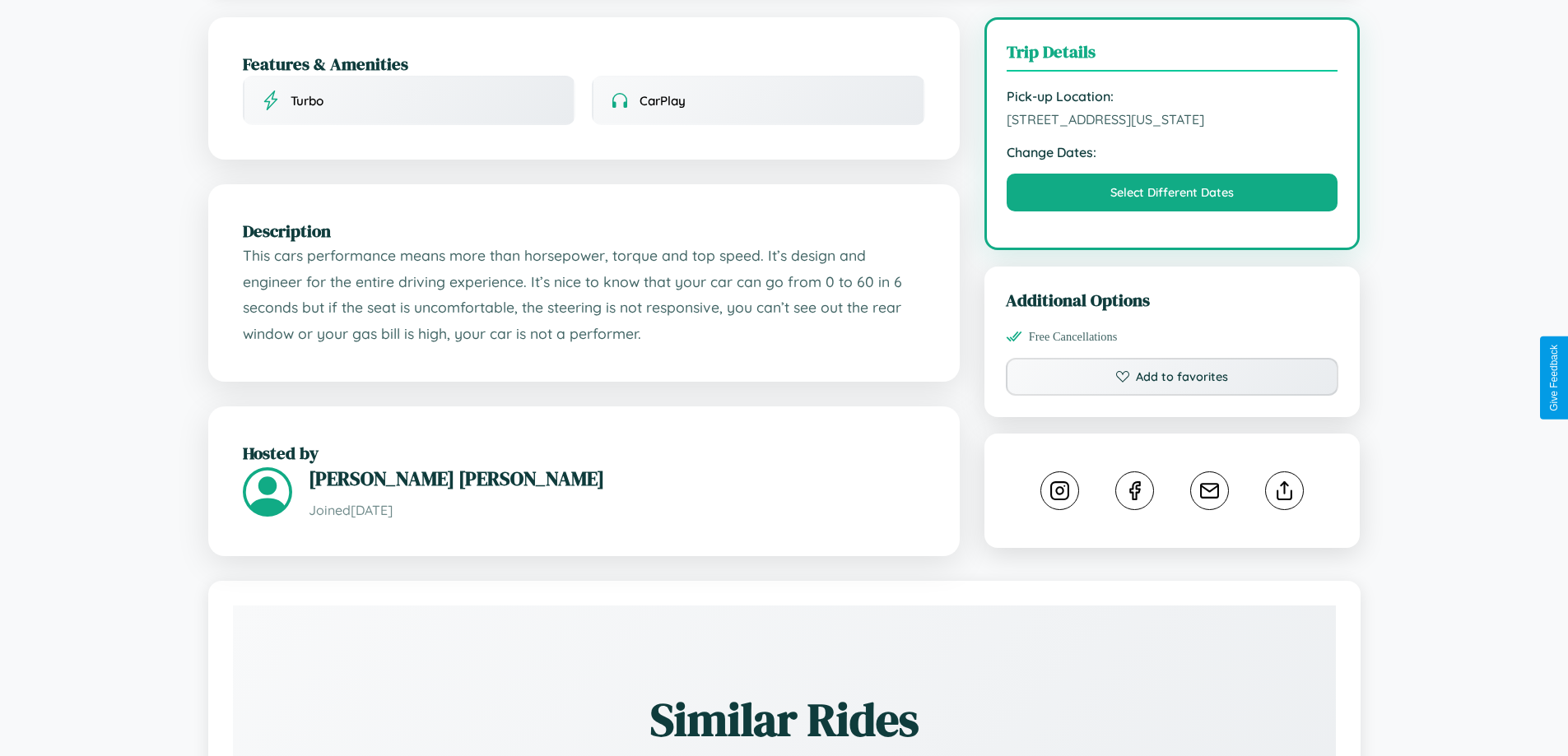
scroll to position [428, 0]
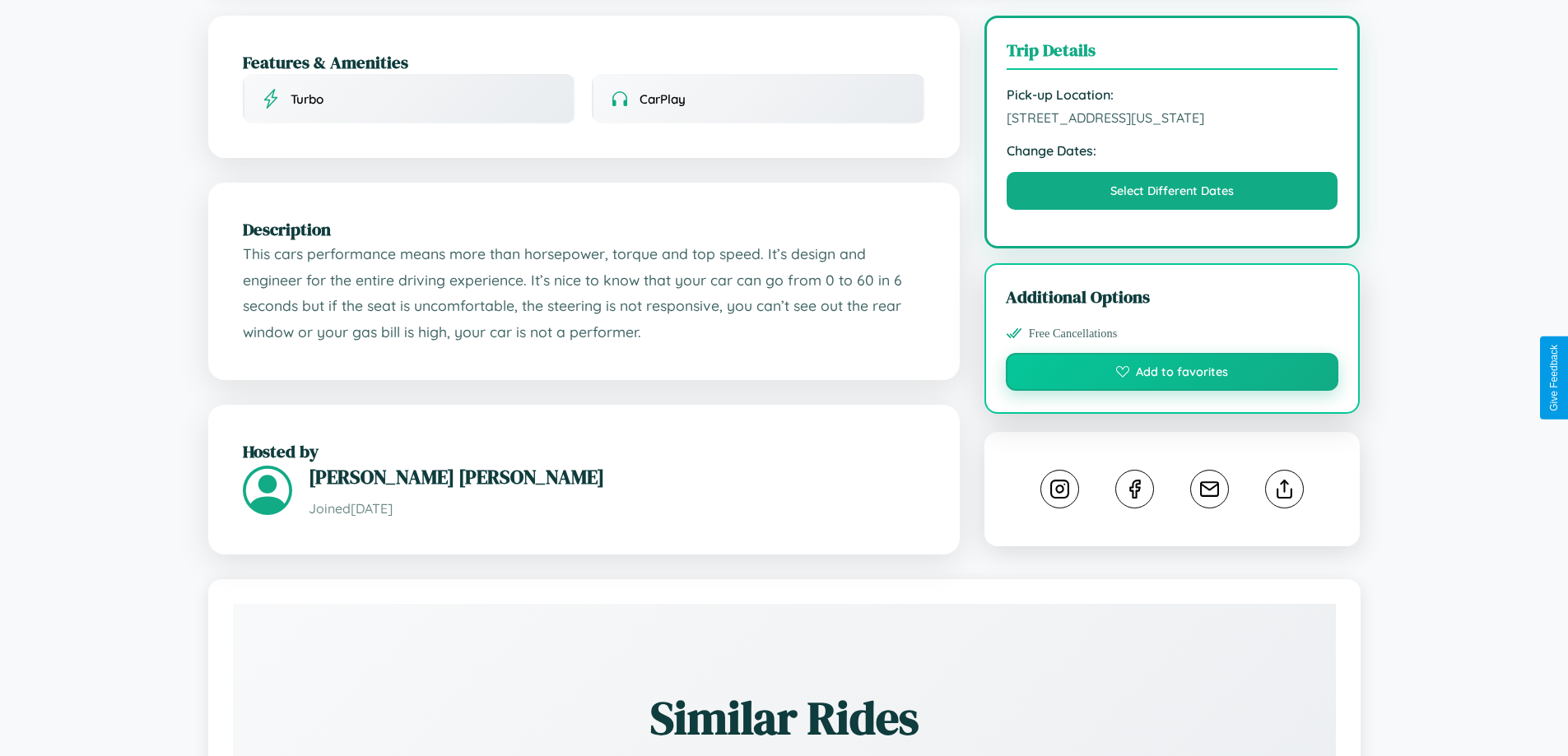
click at [1172, 375] on button "Add to favorites" at bounding box center [1172, 372] width 333 height 38
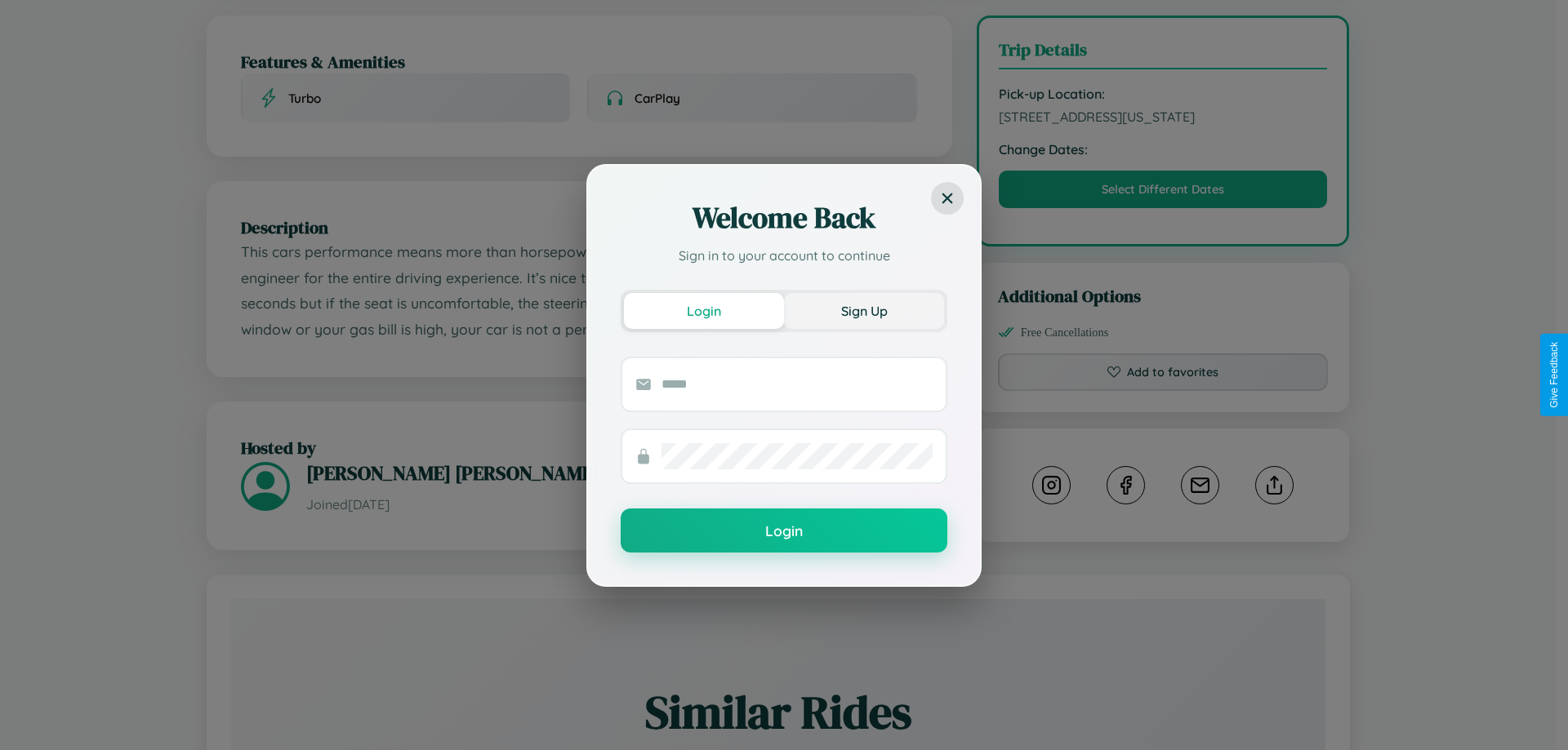
click at [864, 310] on button "Sign Up" at bounding box center [864, 310] width 160 height 36
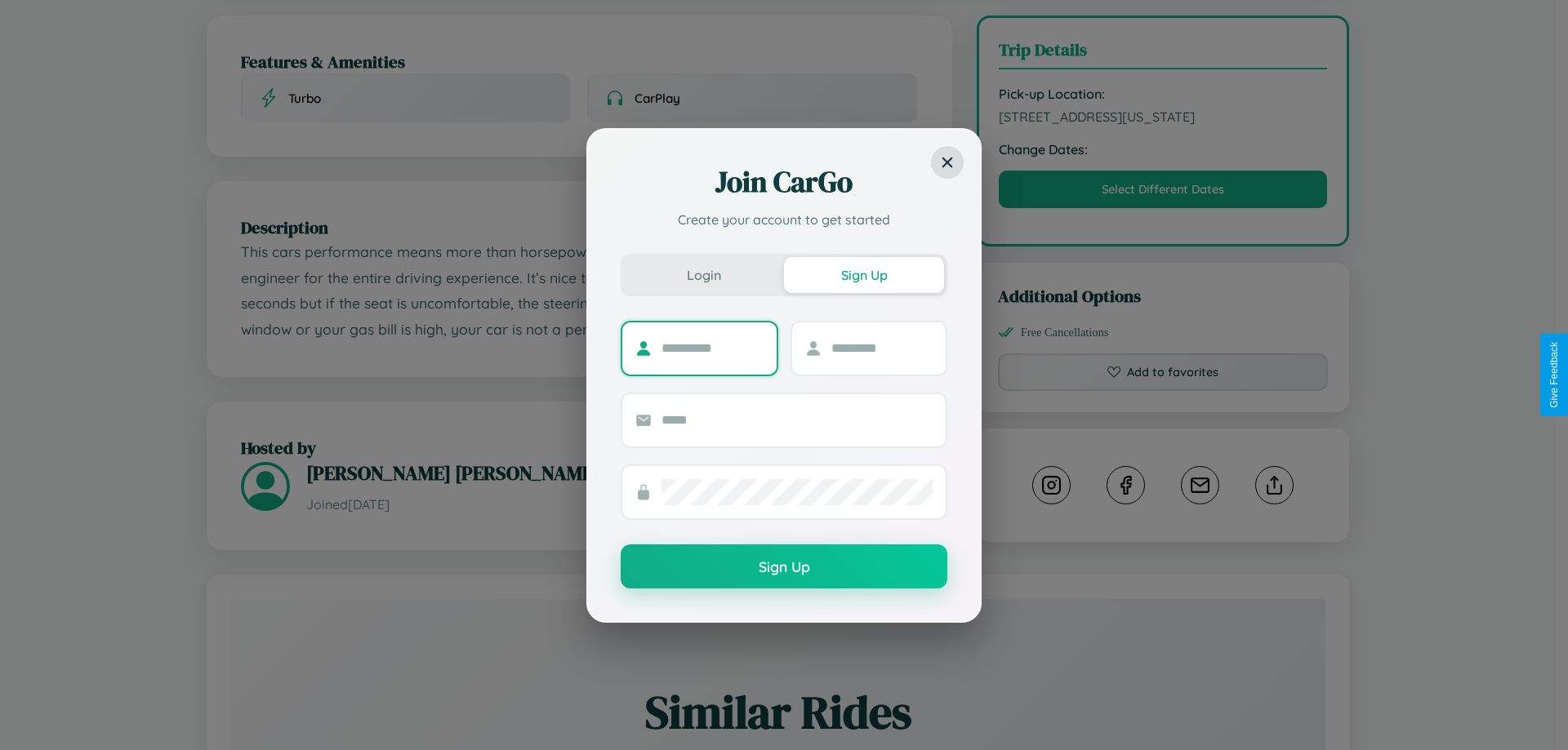
click at [712, 347] on input "text" at bounding box center [712, 348] width 102 height 26
type input "****"
click at [881, 347] on input "text" at bounding box center [882, 348] width 102 height 26
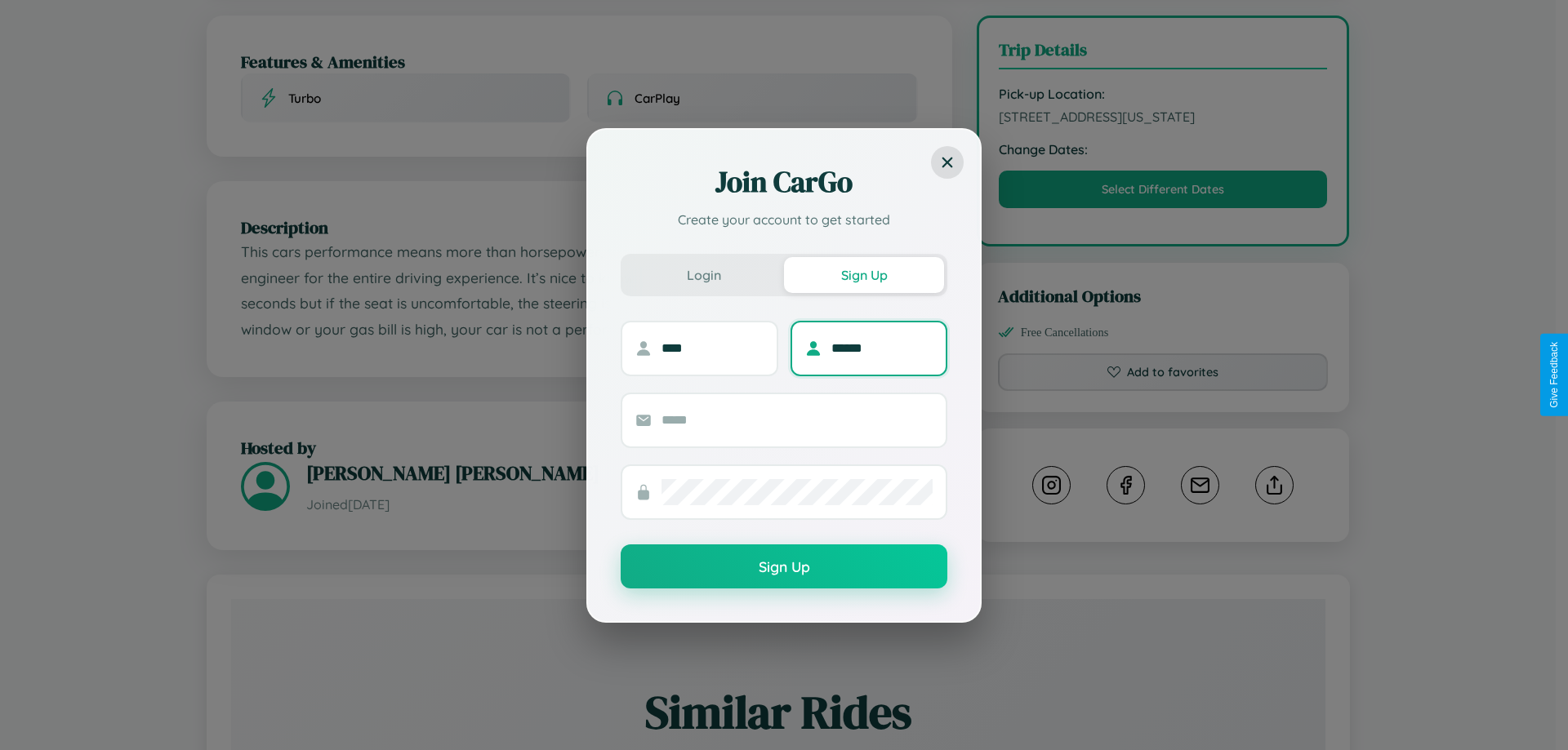
type input "******"
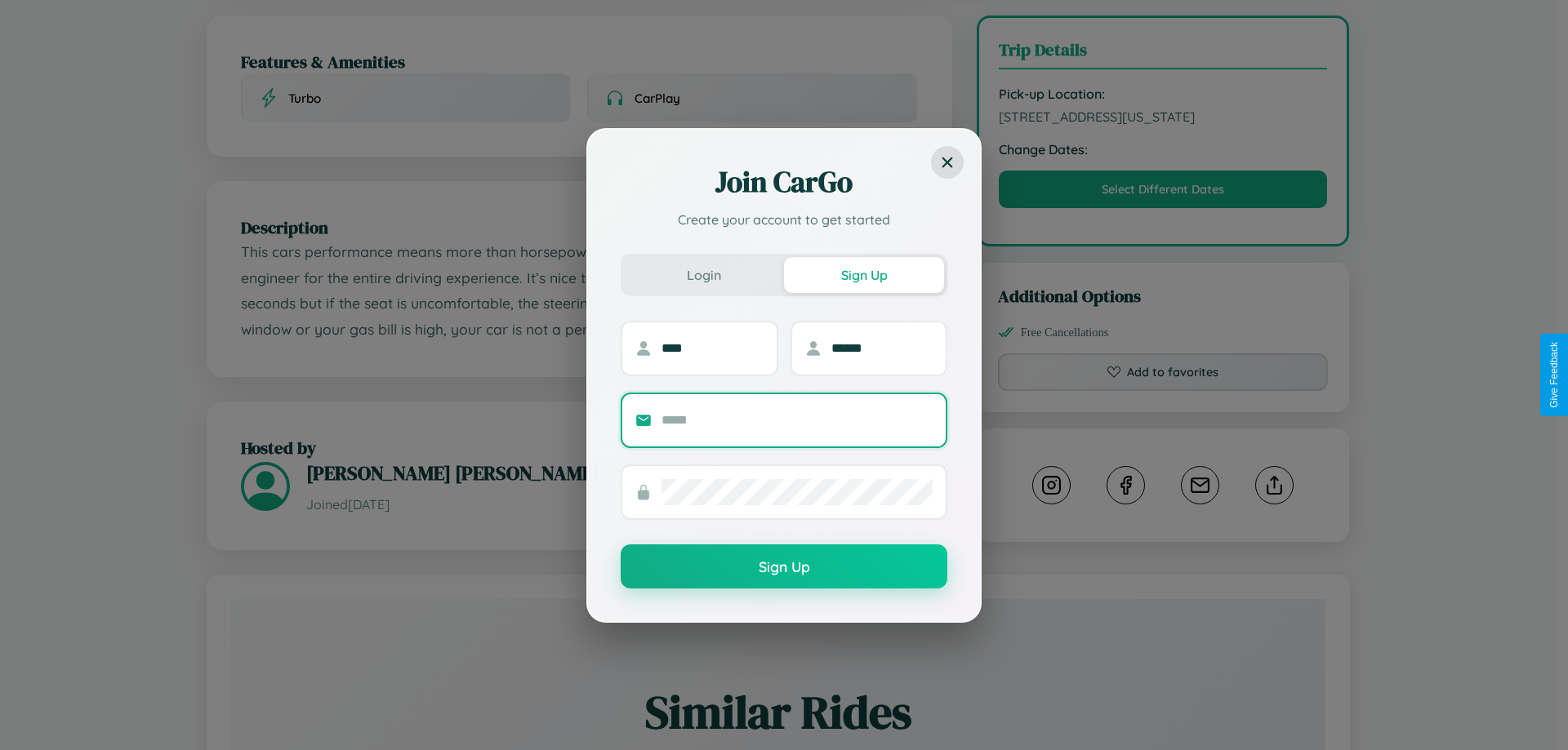
click at [797, 419] on input "text" at bounding box center [797, 420] width 272 height 26
type input "**********"
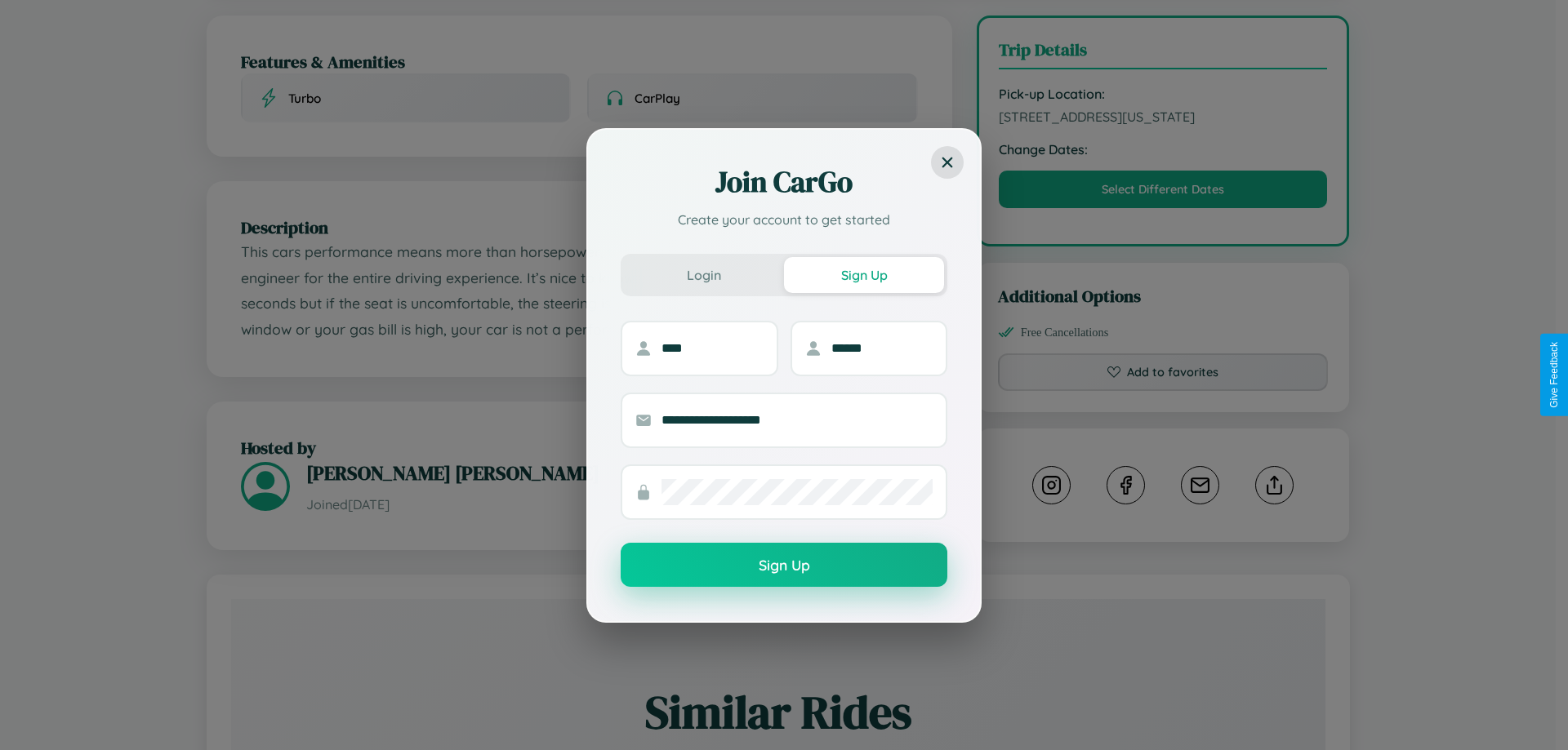
click at [784, 566] on button "Sign Up" at bounding box center [784, 564] width 327 height 44
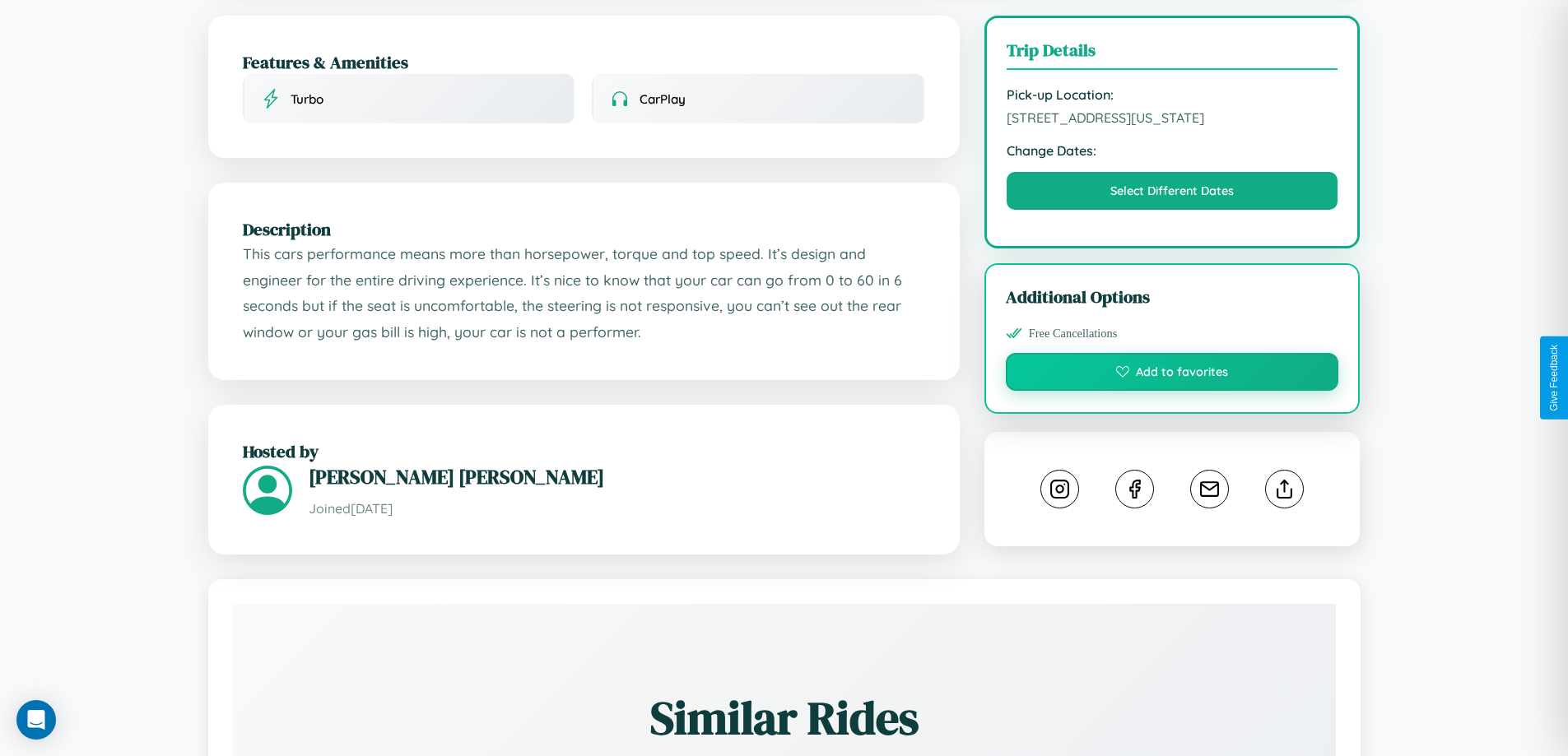
click at [1172, 377] on button "Add to favorites" at bounding box center [1172, 372] width 333 height 38
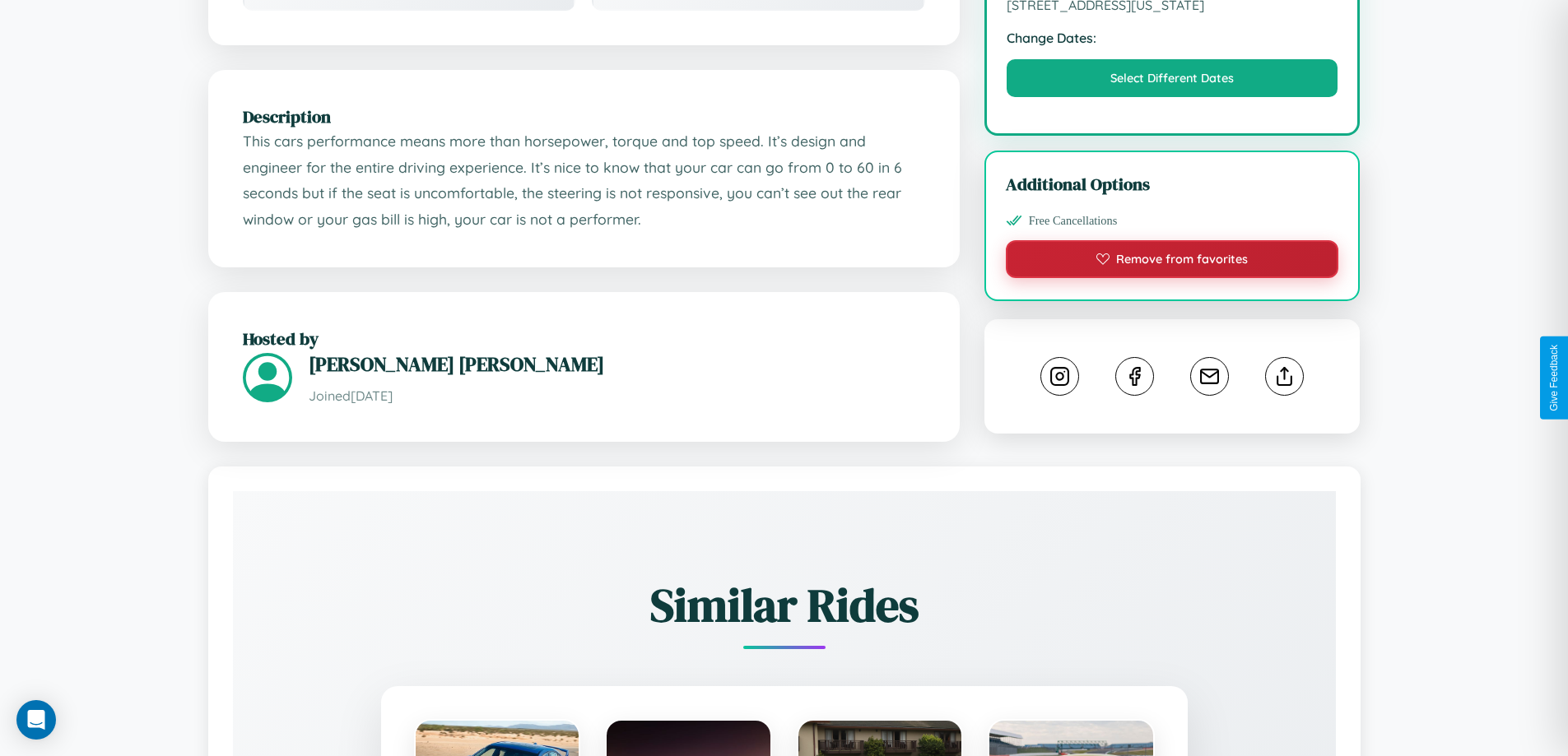
scroll to position [540, 0]
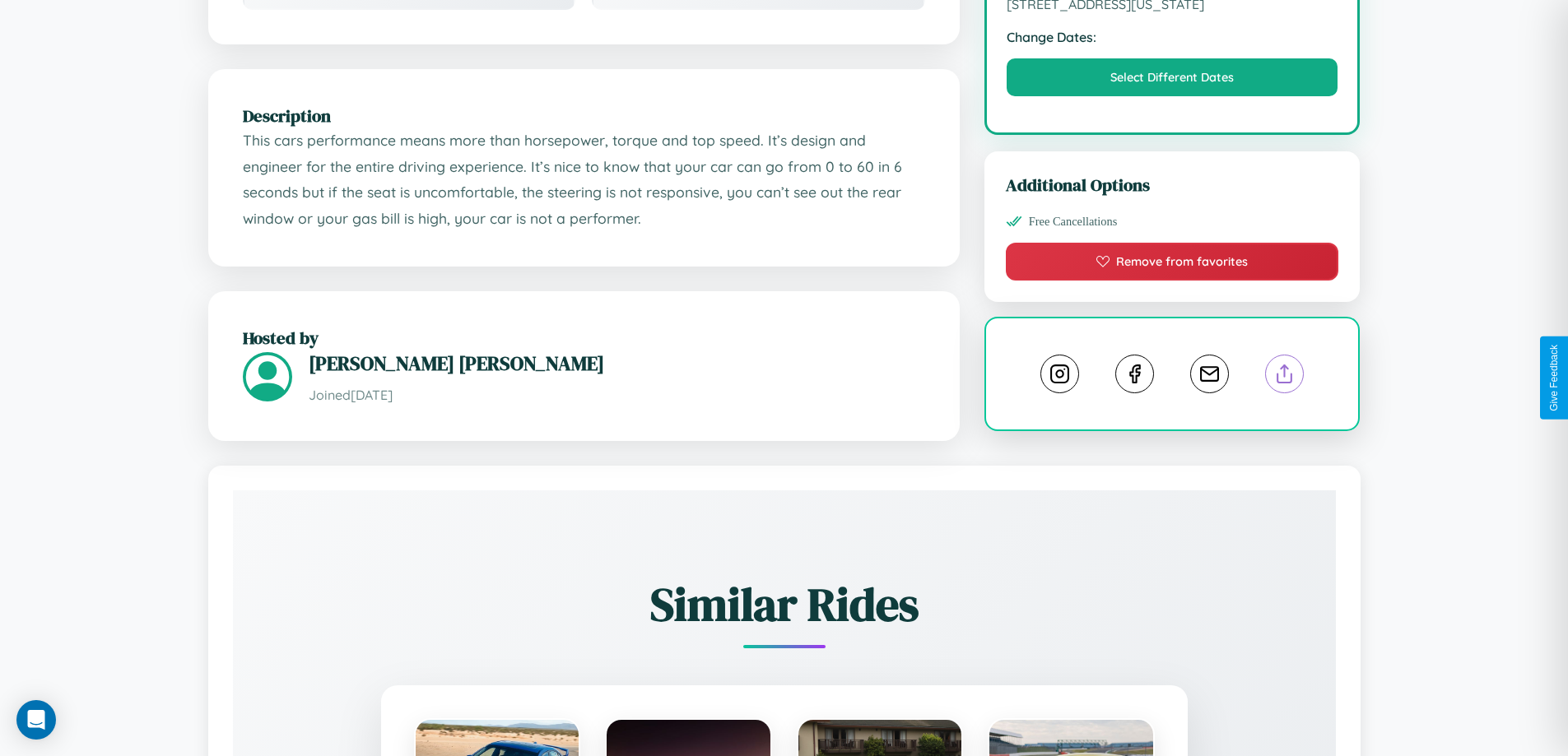
click at [1285, 376] on line at bounding box center [1285, 372] width 0 height 12
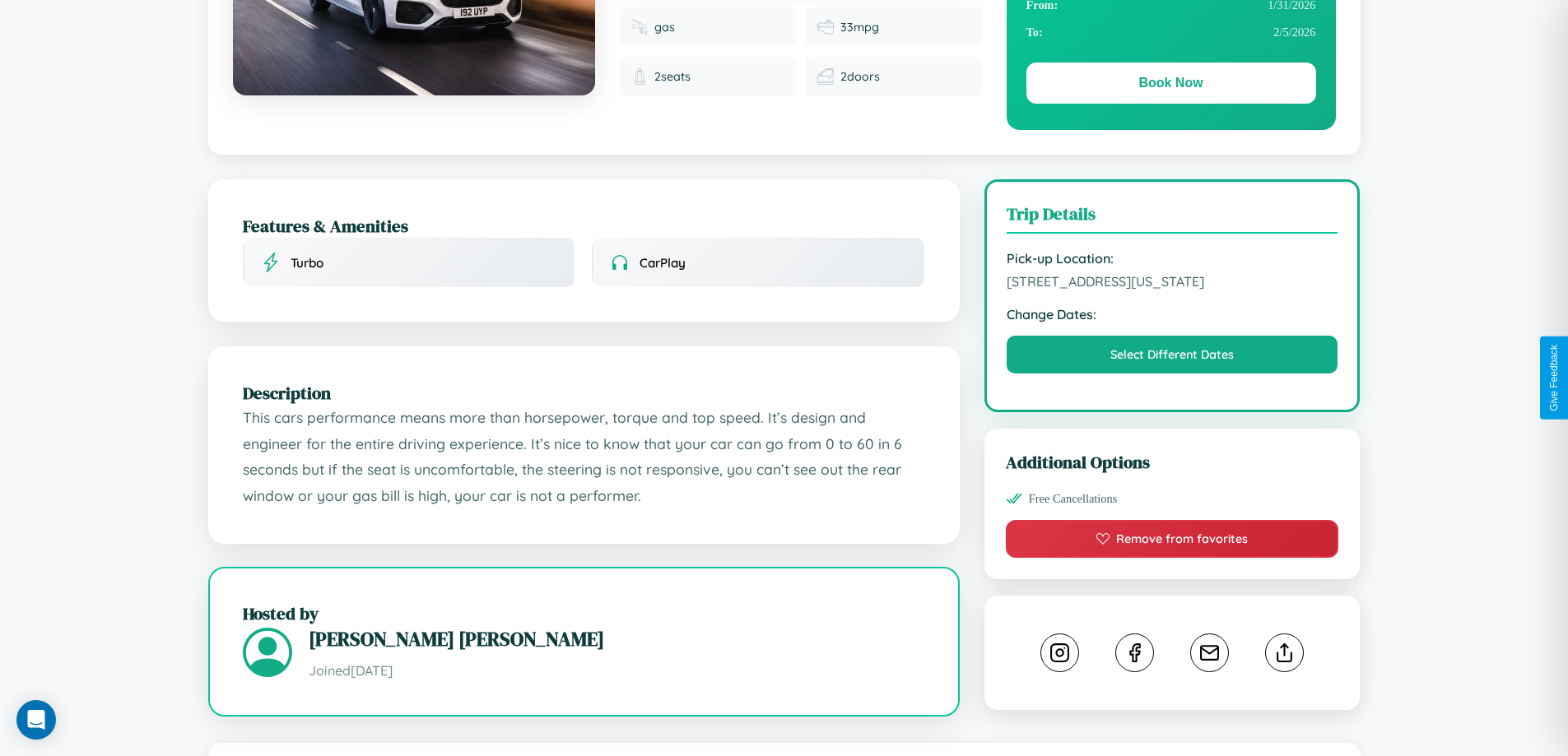
scroll to position [170, 0]
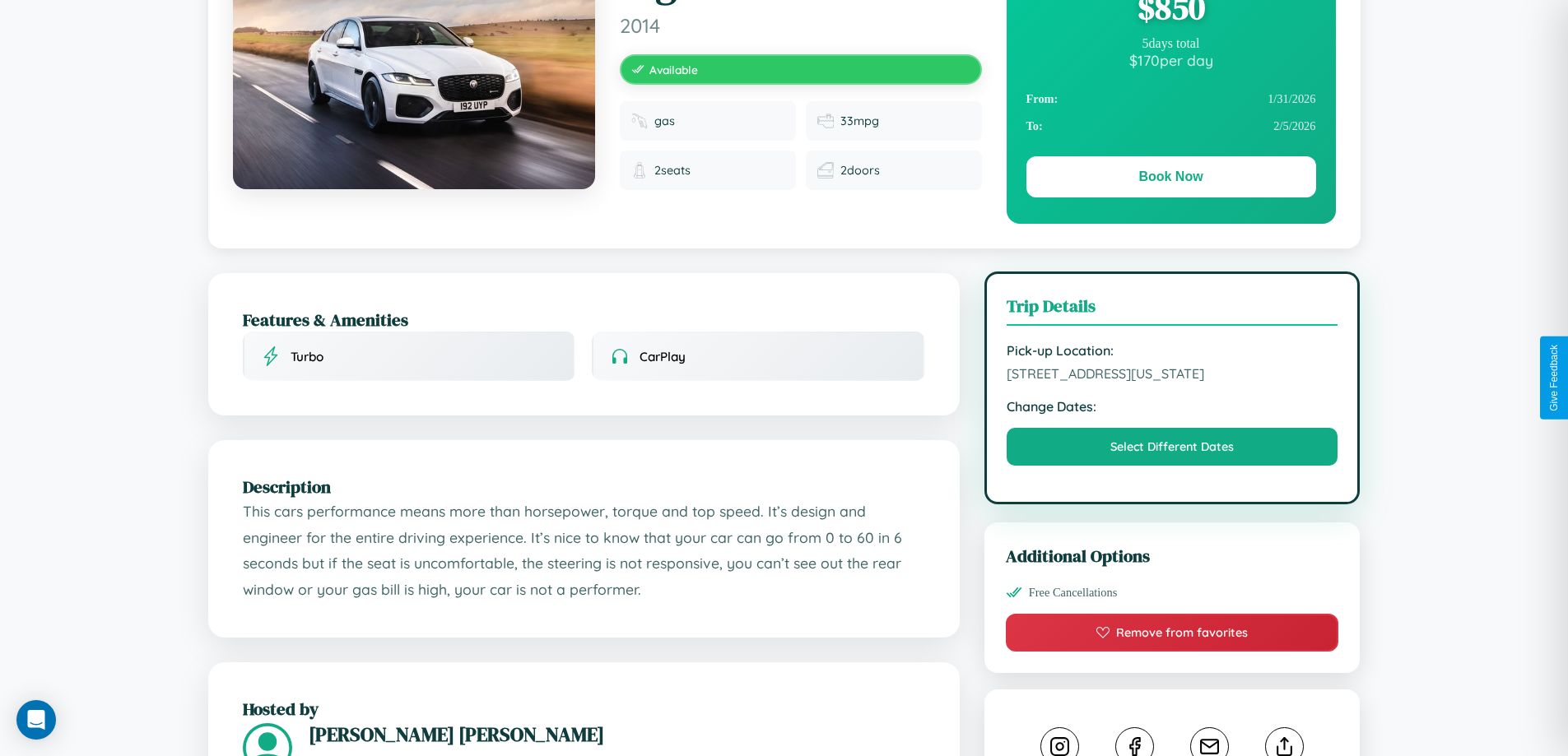
click at [1172, 378] on span "[STREET_ADDRESS][US_STATE]" at bounding box center [1172, 374] width 331 height 17
click at [1172, 376] on span "[STREET_ADDRESS][US_STATE]" at bounding box center [1172, 374] width 331 height 17
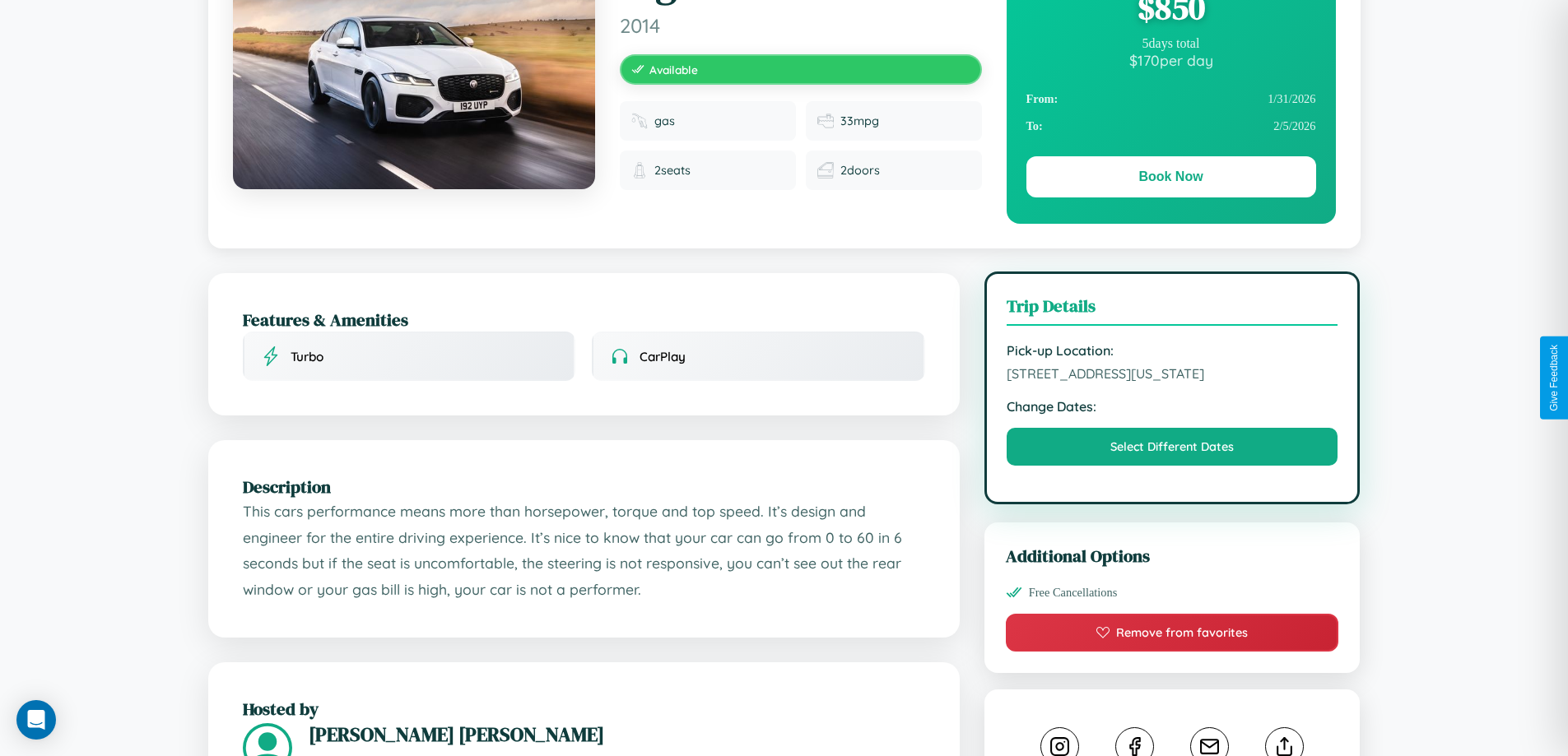
click at [1172, 376] on span "[STREET_ADDRESS][US_STATE]" at bounding box center [1172, 374] width 331 height 17
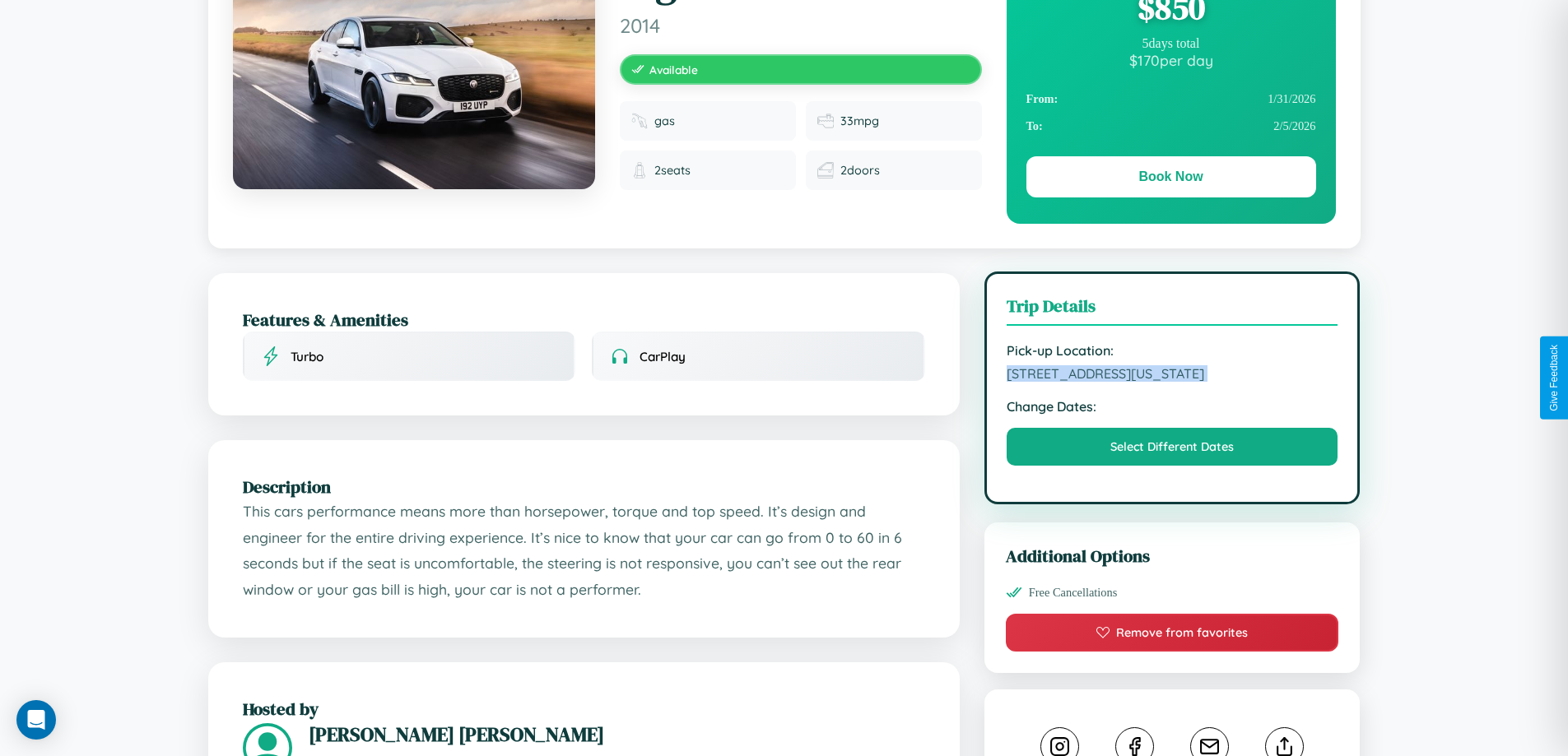
click at [1172, 376] on span "[STREET_ADDRESS][US_STATE]" at bounding box center [1172, 374] width 331 height 17
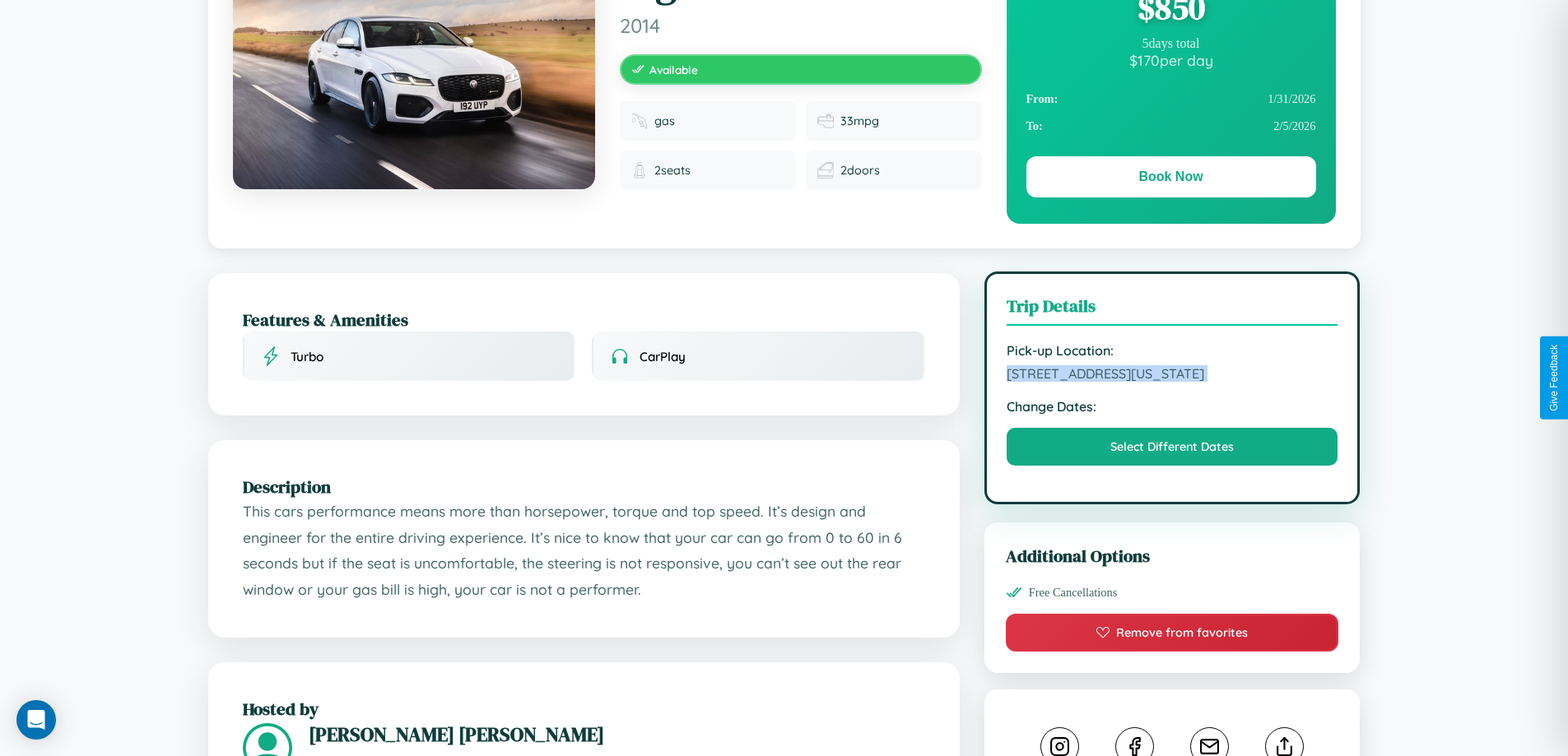
click at [1172, 376] on span "[STREET_ADDRESS][US_STATE]" at bounding box center [1172, 374] width 331 height 17
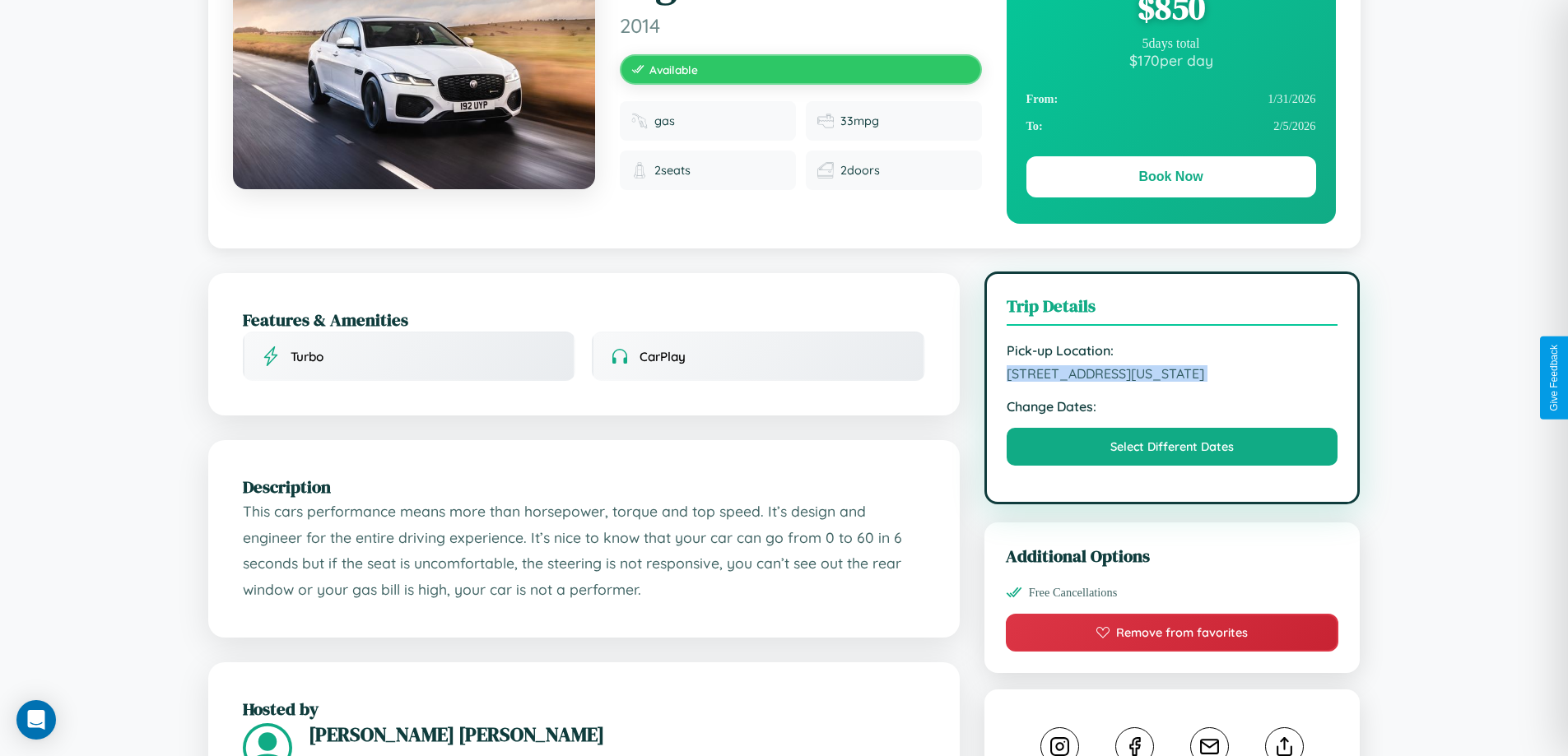
click at [1172, 376] on span "[STREET_ADDRESS][US_STATE]" at bounding box center [1172, 374] width 331 height 17
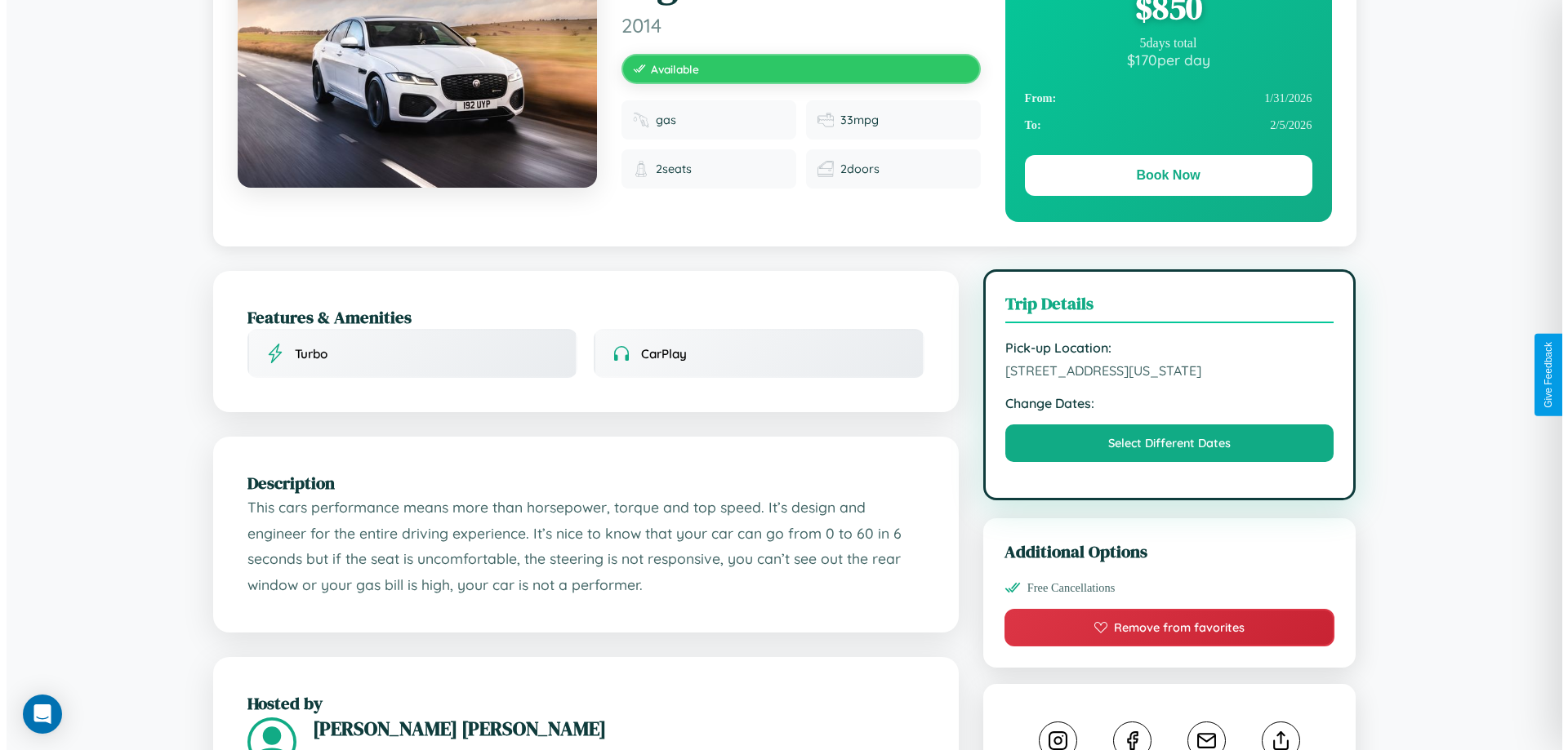
scroll to position [0, 0]
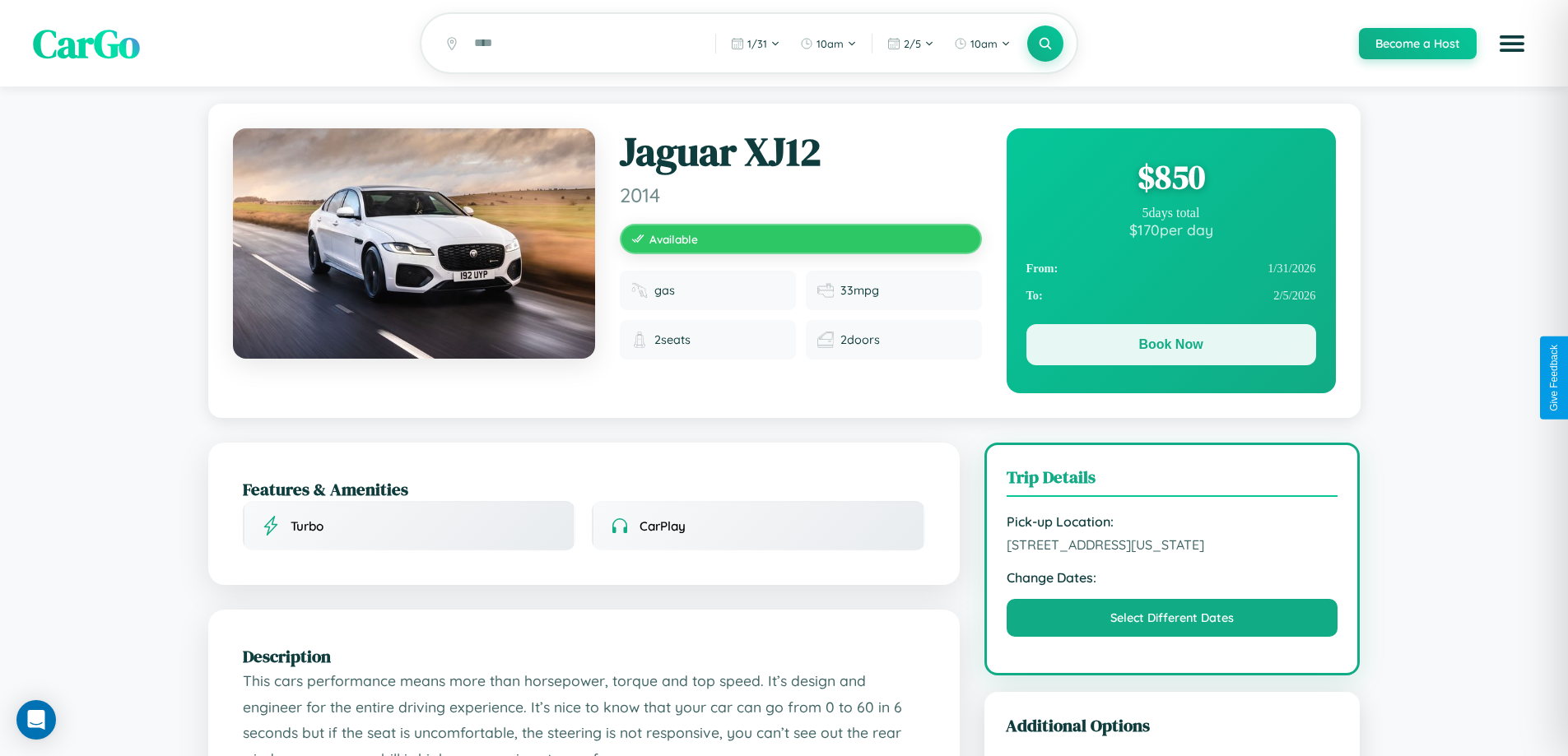
click at [1170, 349] on button "Book Now" at bounding box center [1170, 345] width 289 height 41
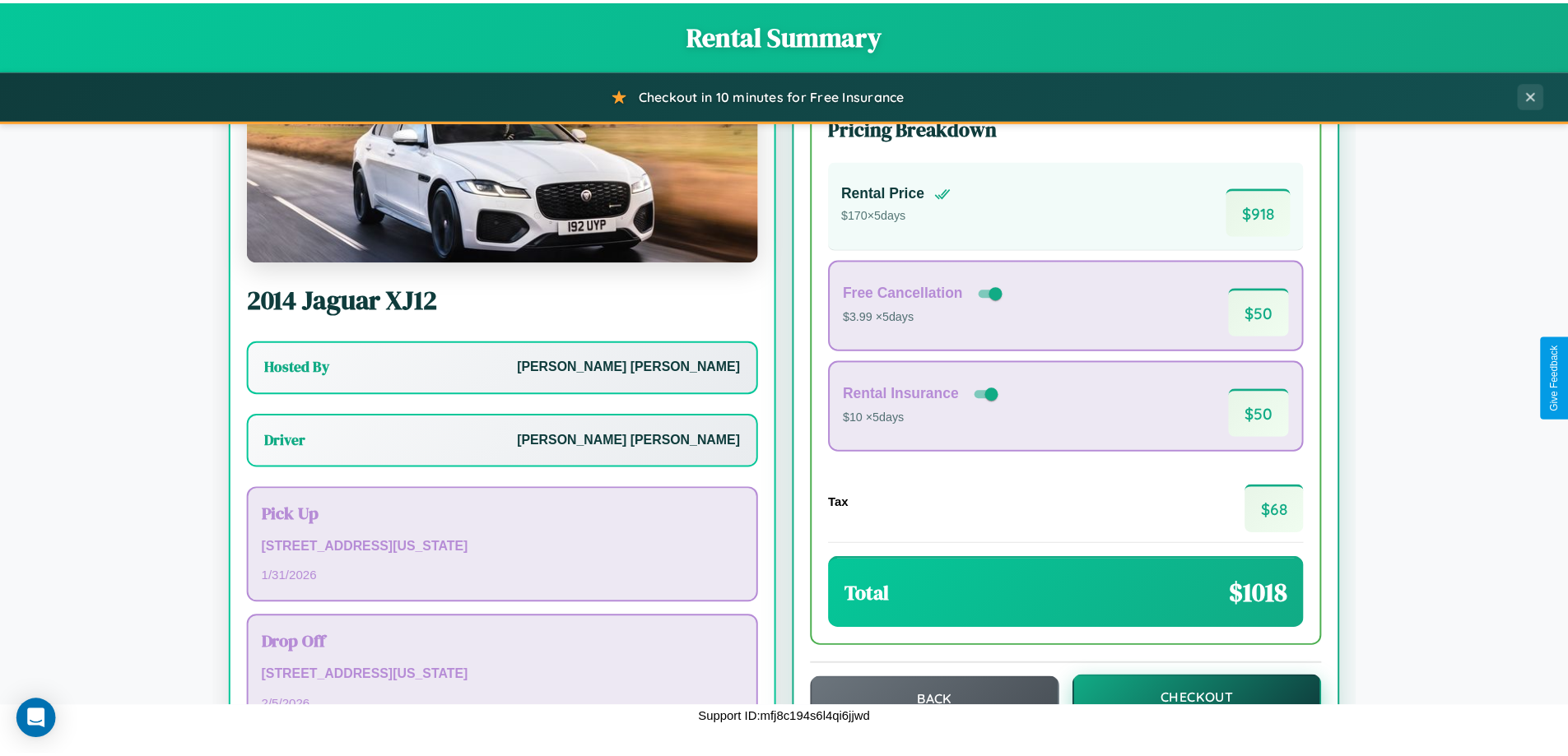
scroll to position [119, 0]
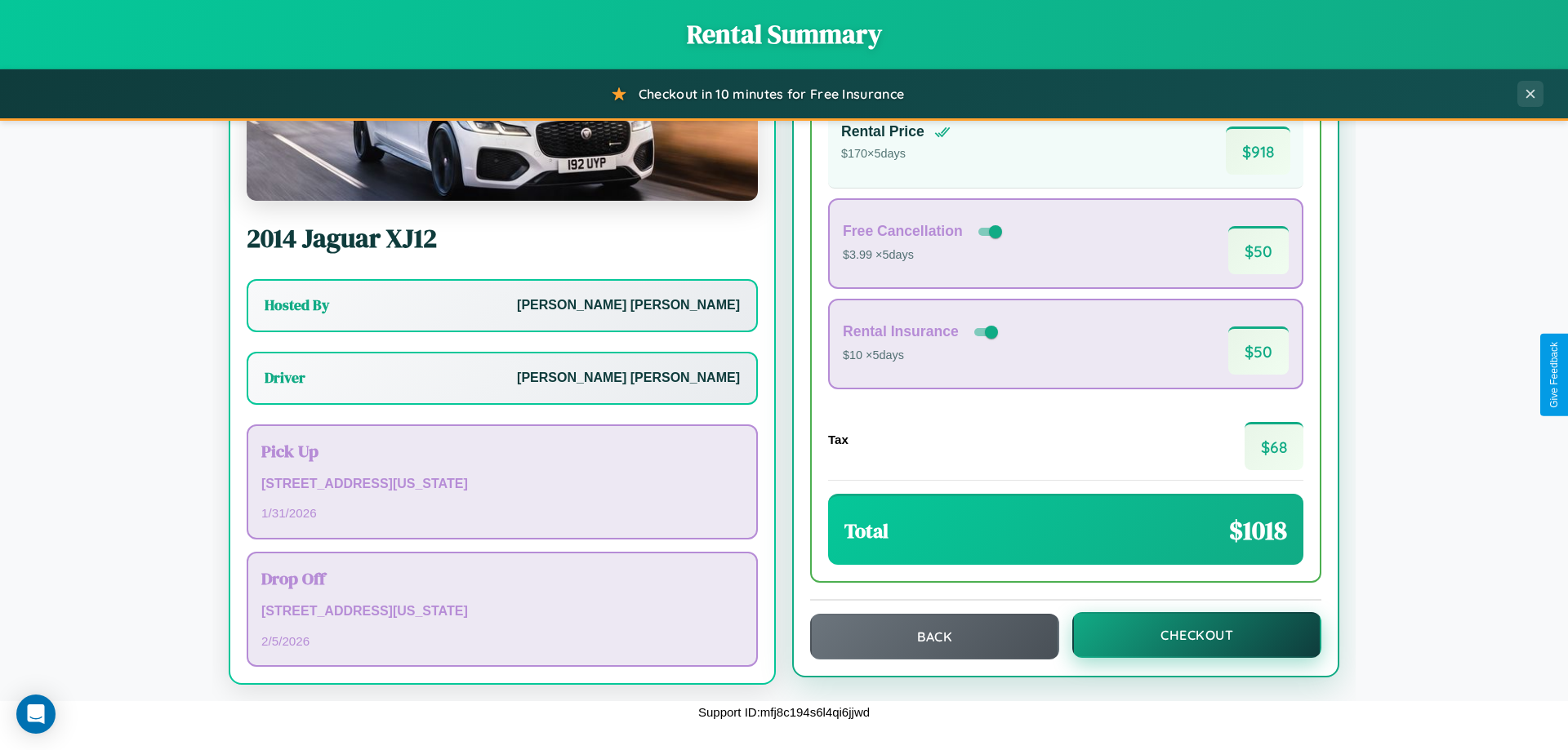
click at [1185, 637] on button "Checkout" at bounding box center [1197, 634] width 249 height 46
